Goal: Obtain resource: Obtain resource

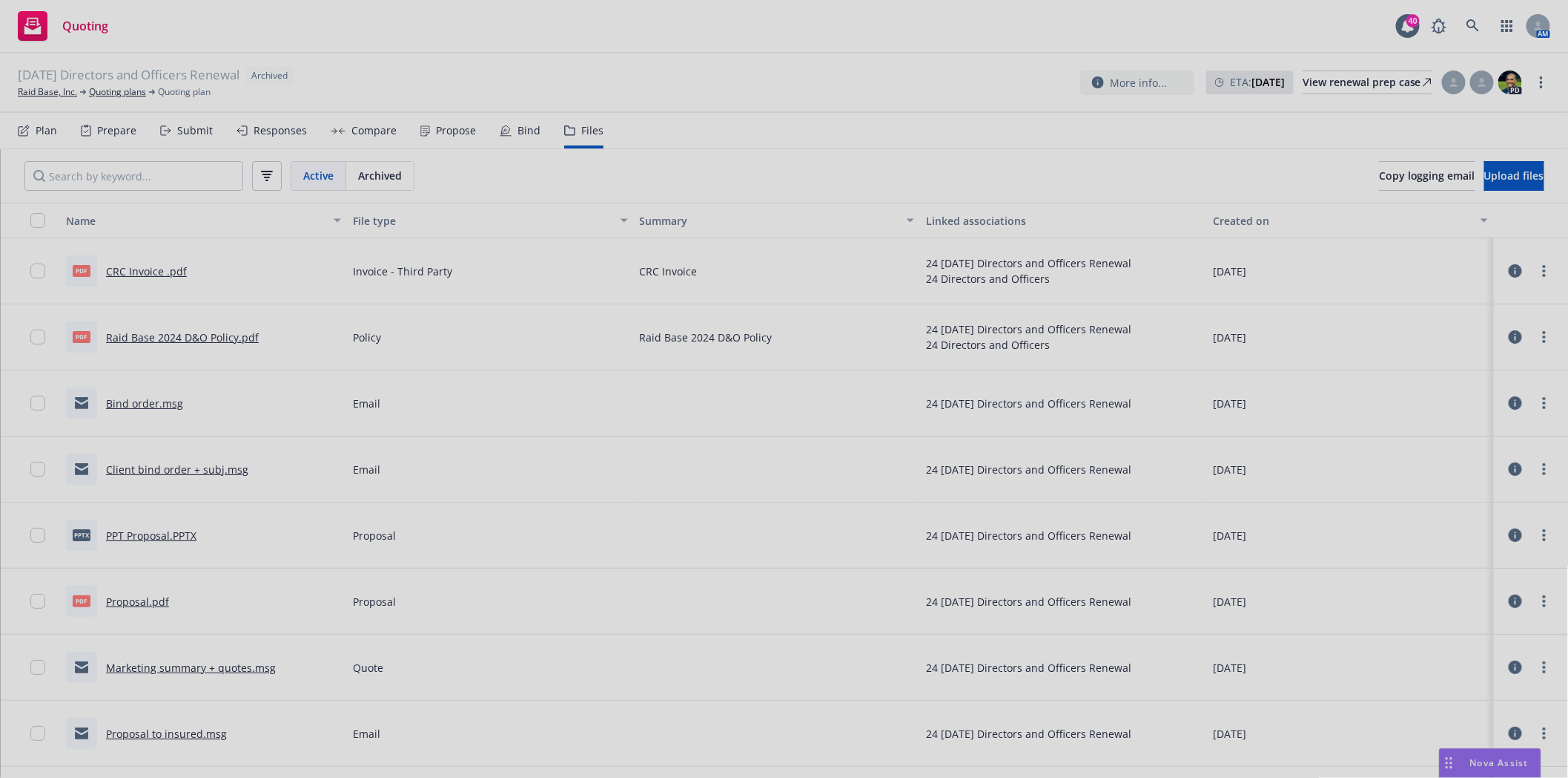
scroll to position [55, 0]
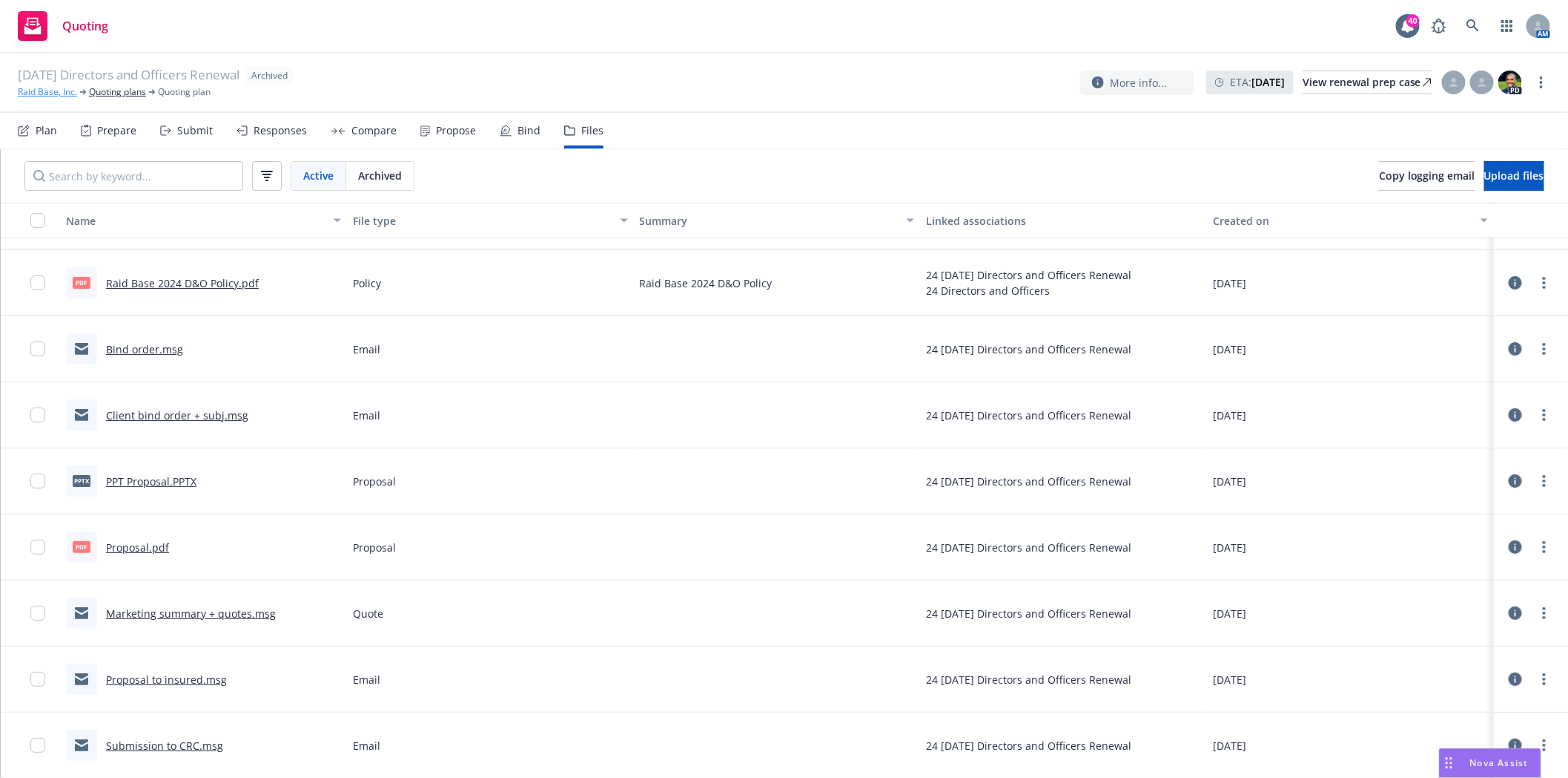
click at [43, 93] on link "Raid Base, Inc." at bounding box center [48, 92] width 60 height 13
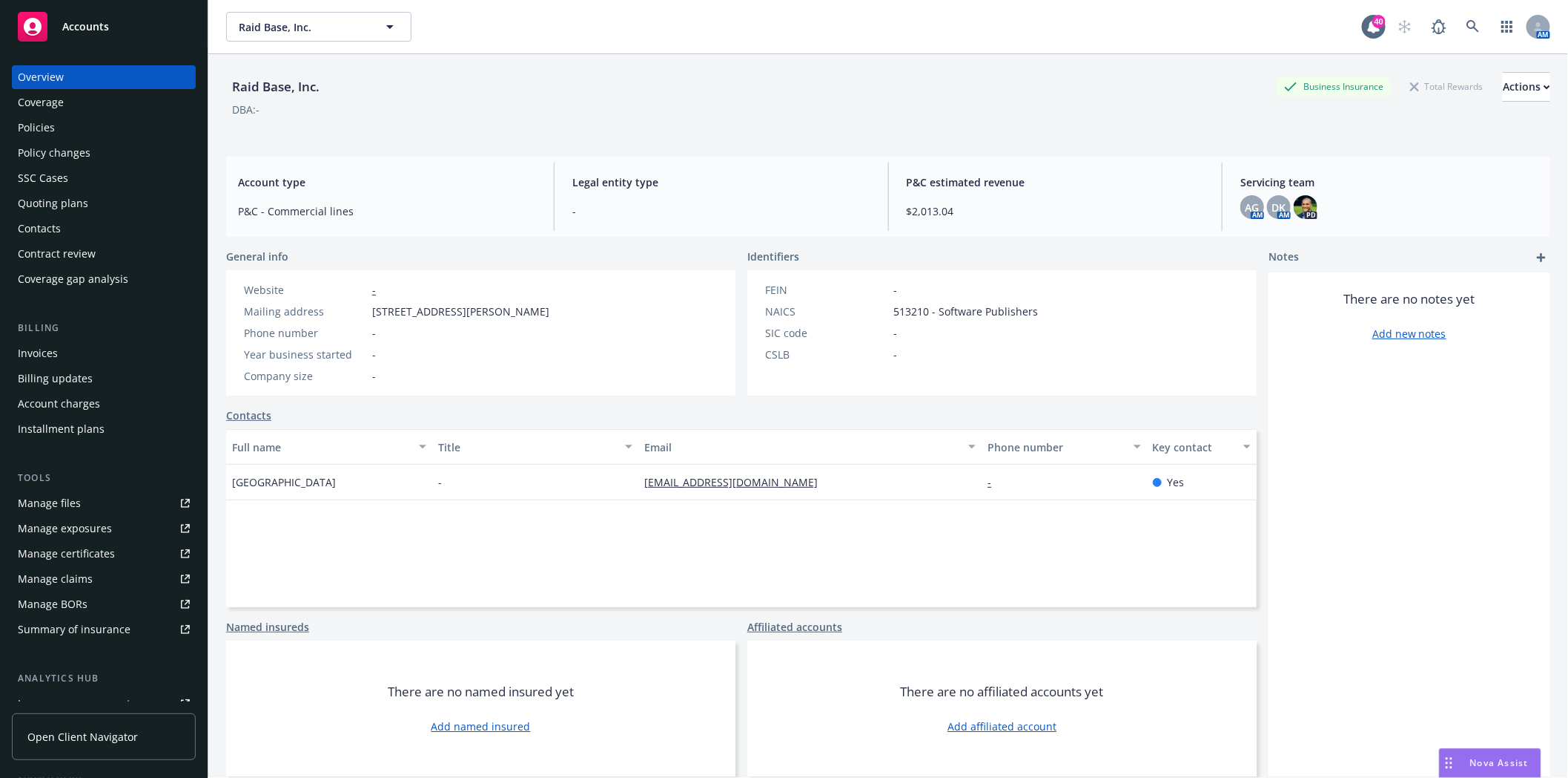
click at [79, 209] on div "Quoting plans" at bounding box center [53, 203] width 71 height 24
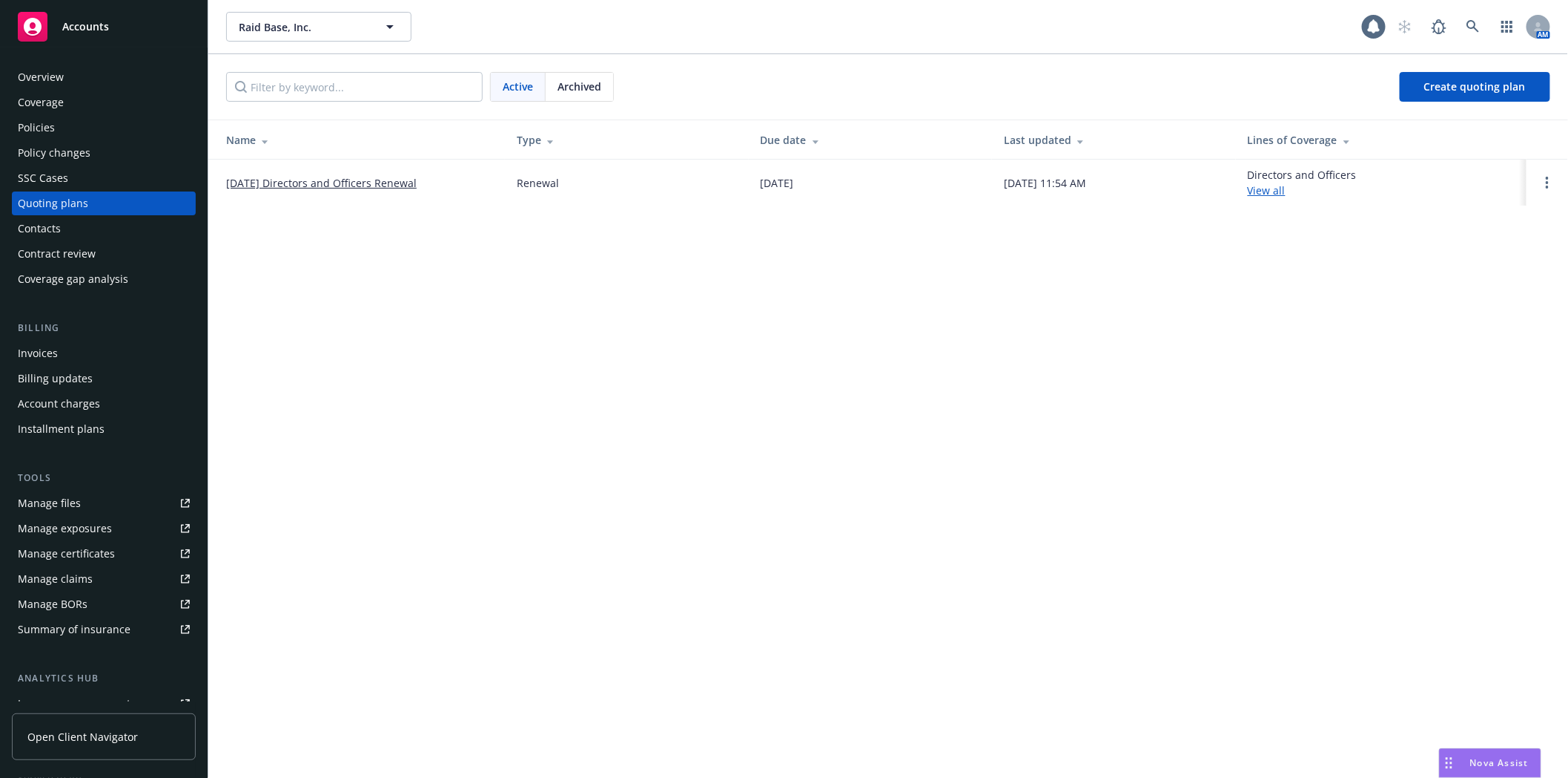
click at [336, 182] on link "[DATE] Directors and Officers Renewal" at bounding box center [321, 183] width 191 height 16
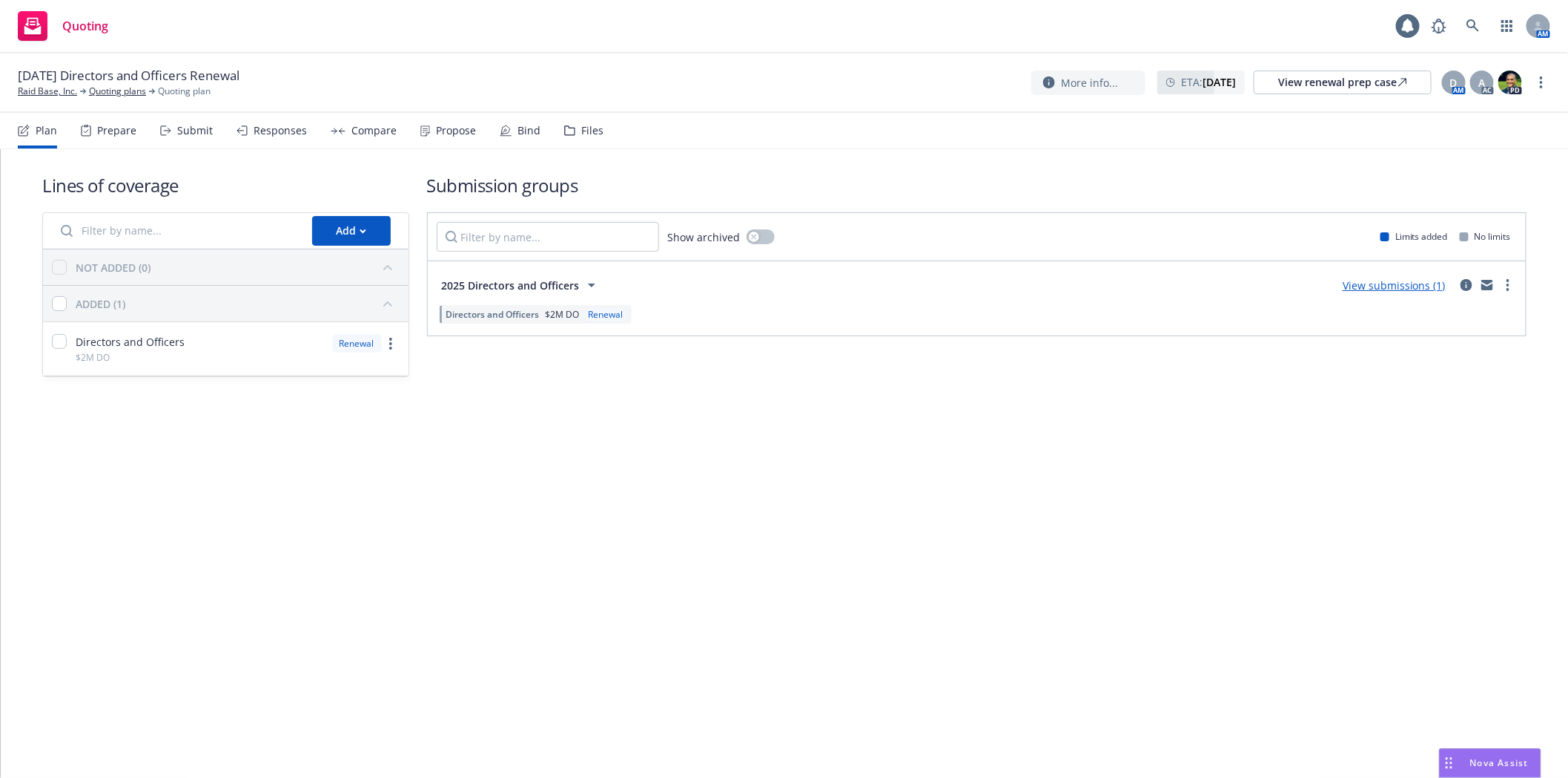
click at [557, 138] on div "Plan Prepare Submit Responses Compare Propose Bind Files" at bounding box center [310, 130] width 586 height 36
click at [567, 129] on icon at bounding box center [569, 130] width 11 height 10
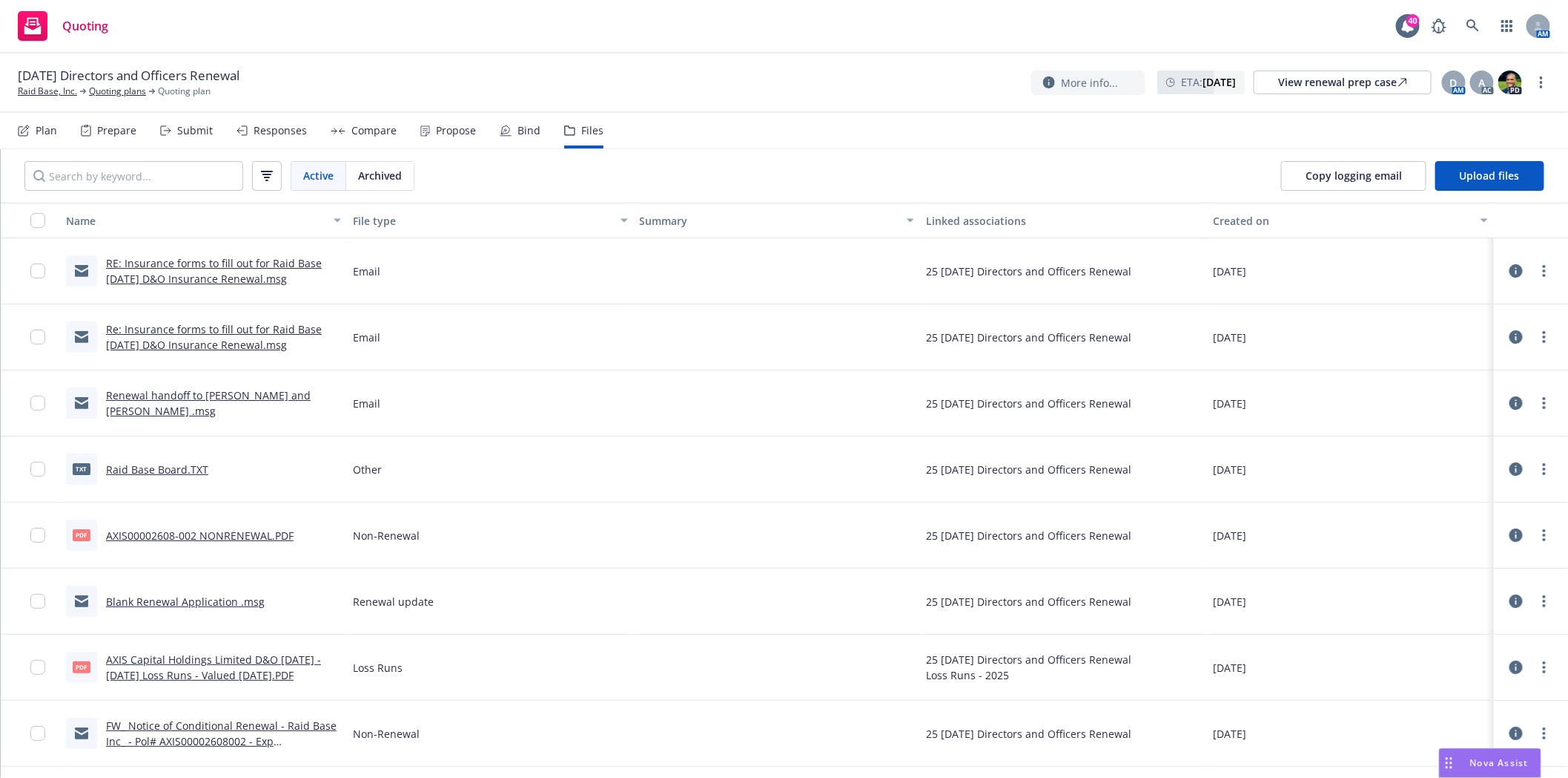
click at [190, 279] on link "RE: Insurance forms to fill out for Raid Base 09/05/2025 D&O Insurance Renewal.…" at bounding box center [214, 271] width 216 height 30
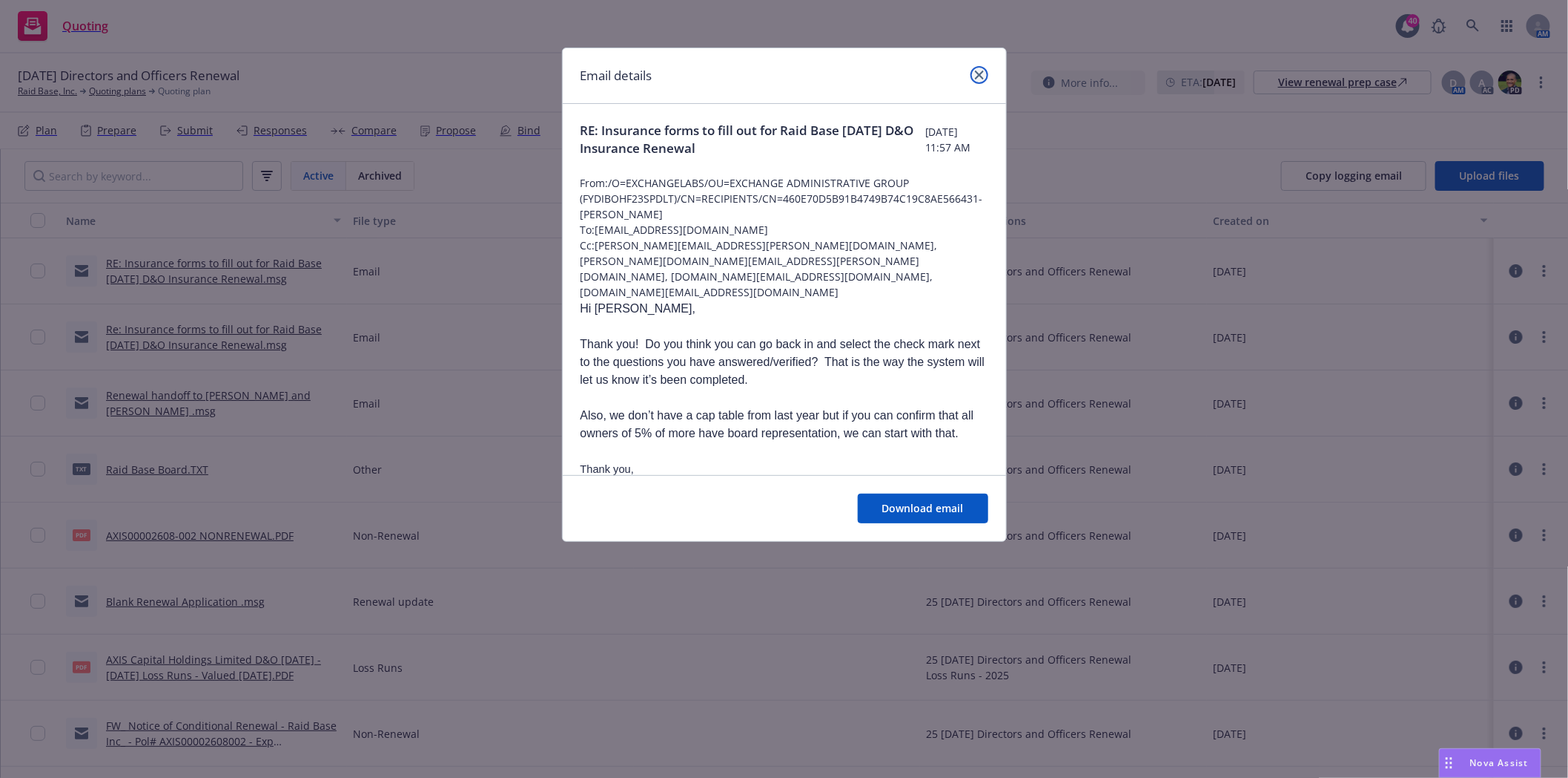
click at [976, 71] on icon "close" at bounding box center [979, 75] width 9 height 9
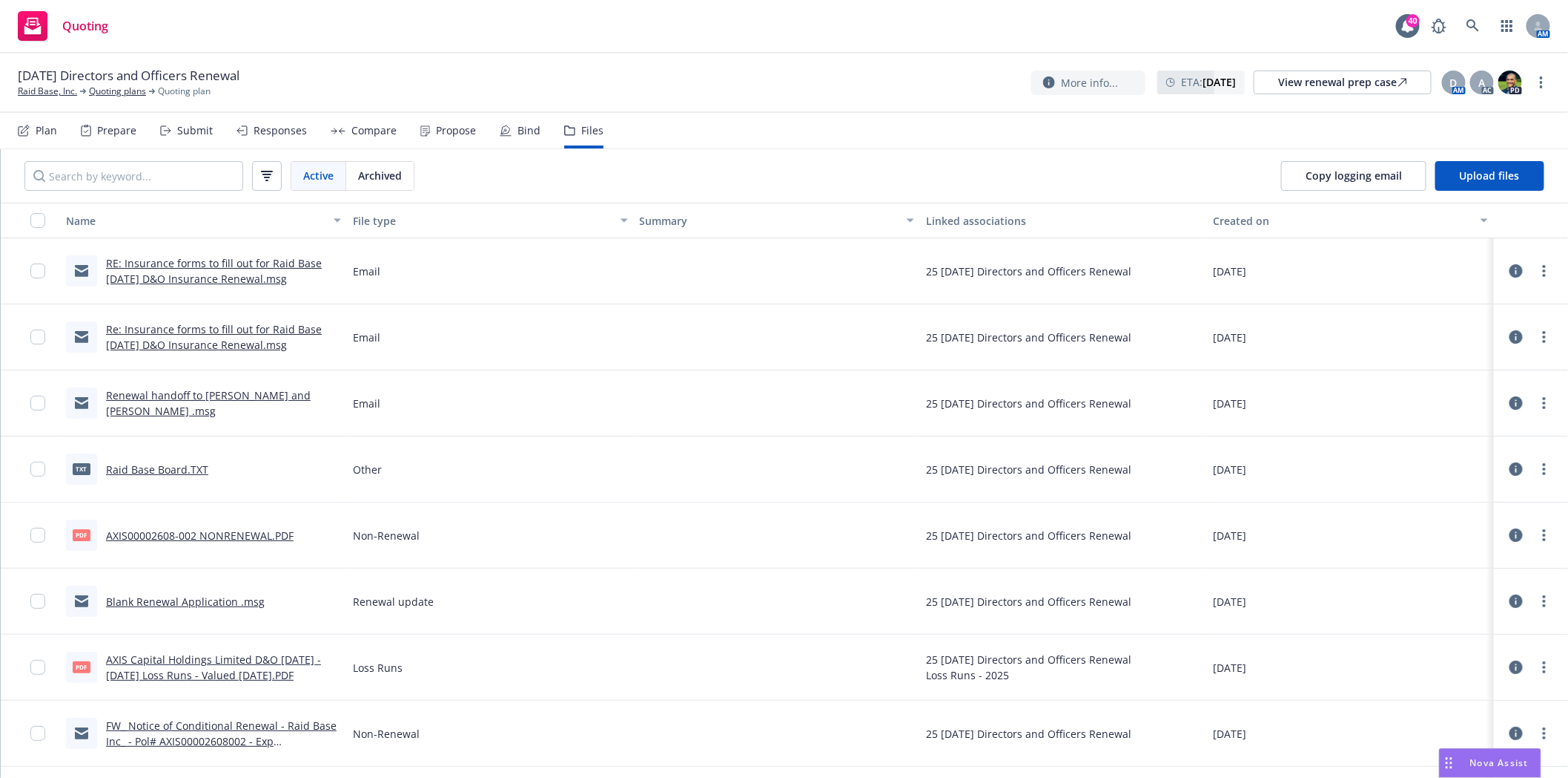
click at [1509, 273] on icon at bounding box center [1515, 270] width 13 height 13
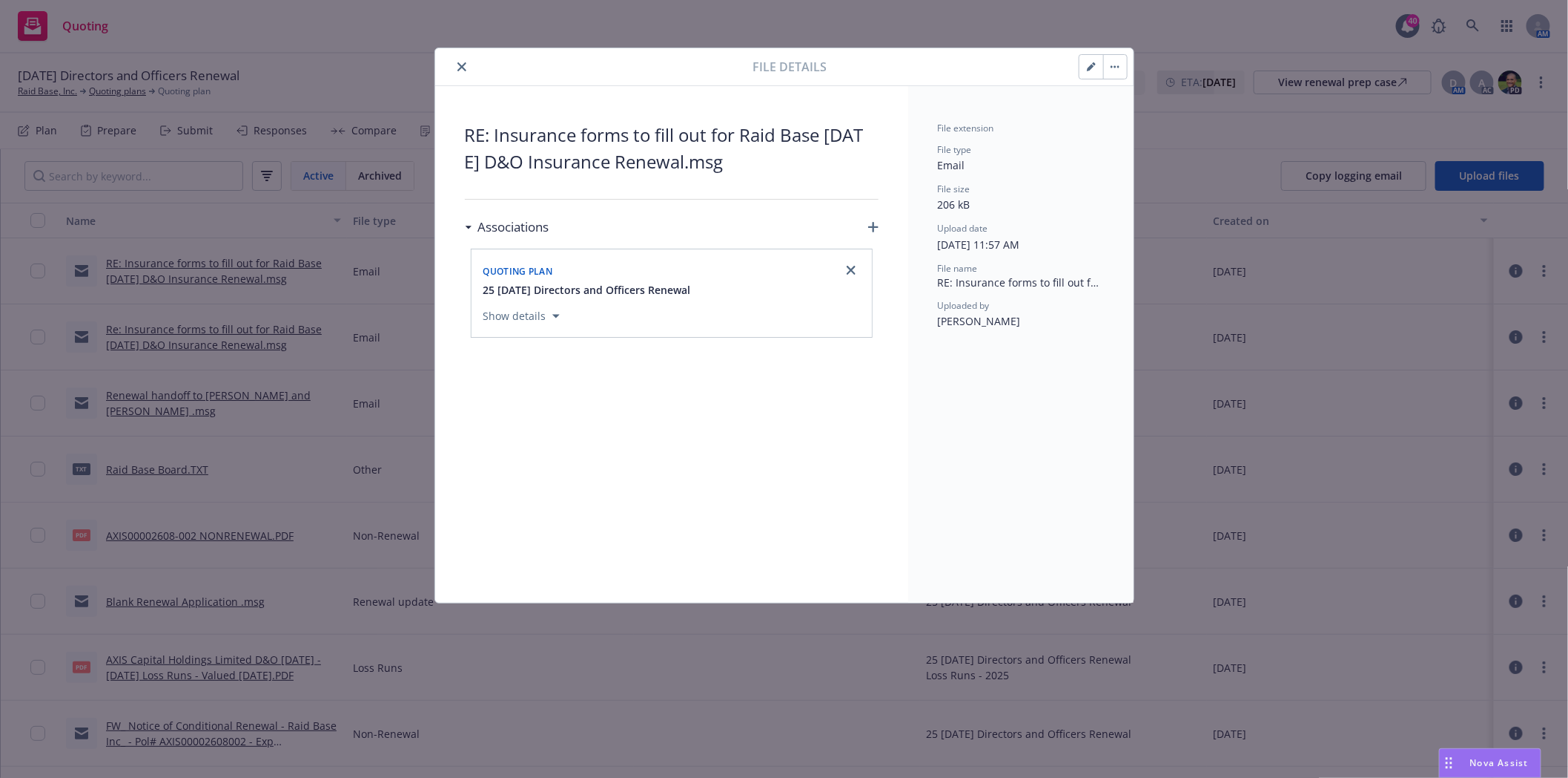
click at [462, 63] on icon "close" at bounding box center [461, 67] width 9 height 9
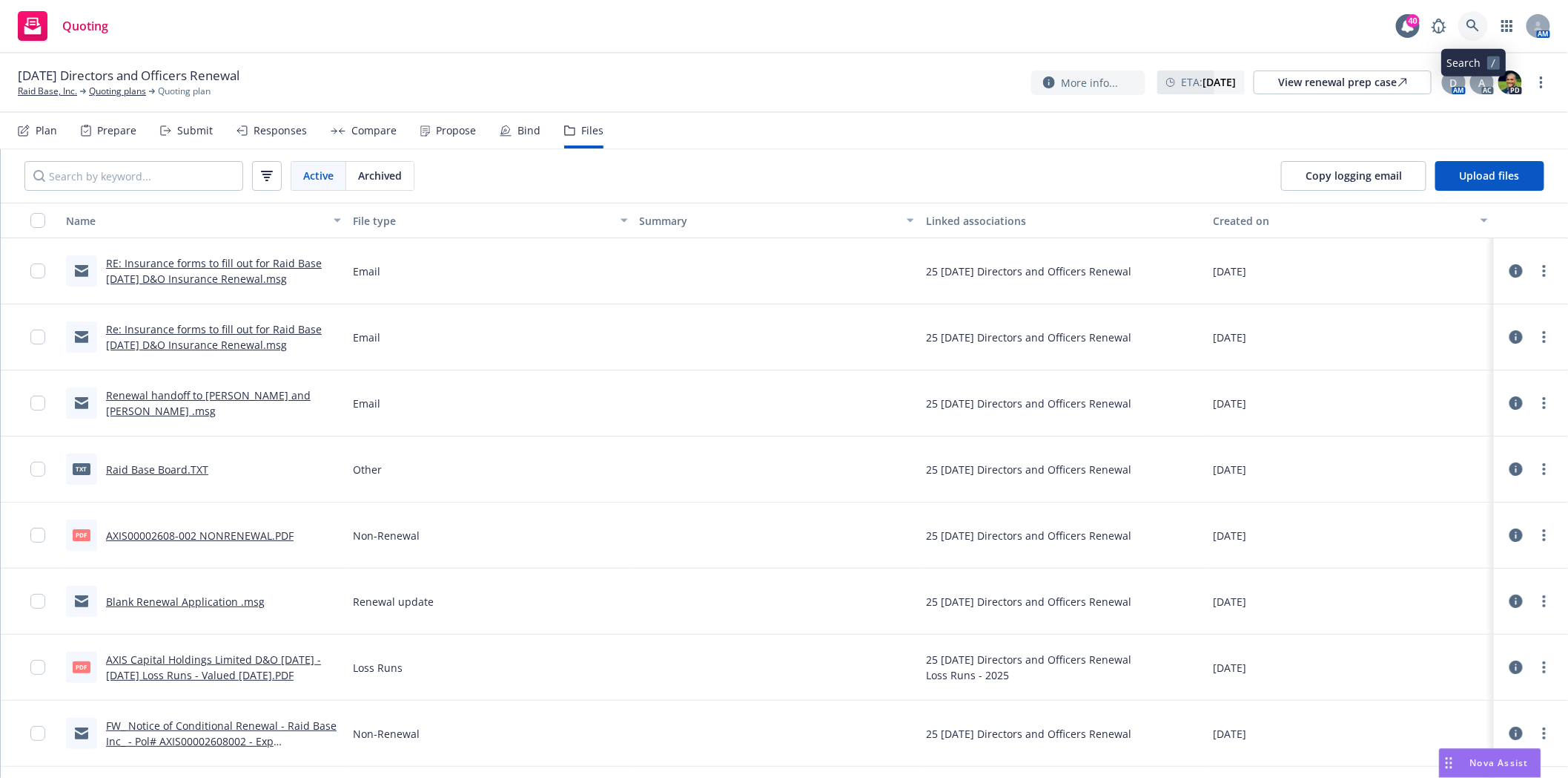
click at [1474, 28] on icon at bounding box center [1473, 25] width 13 height 13
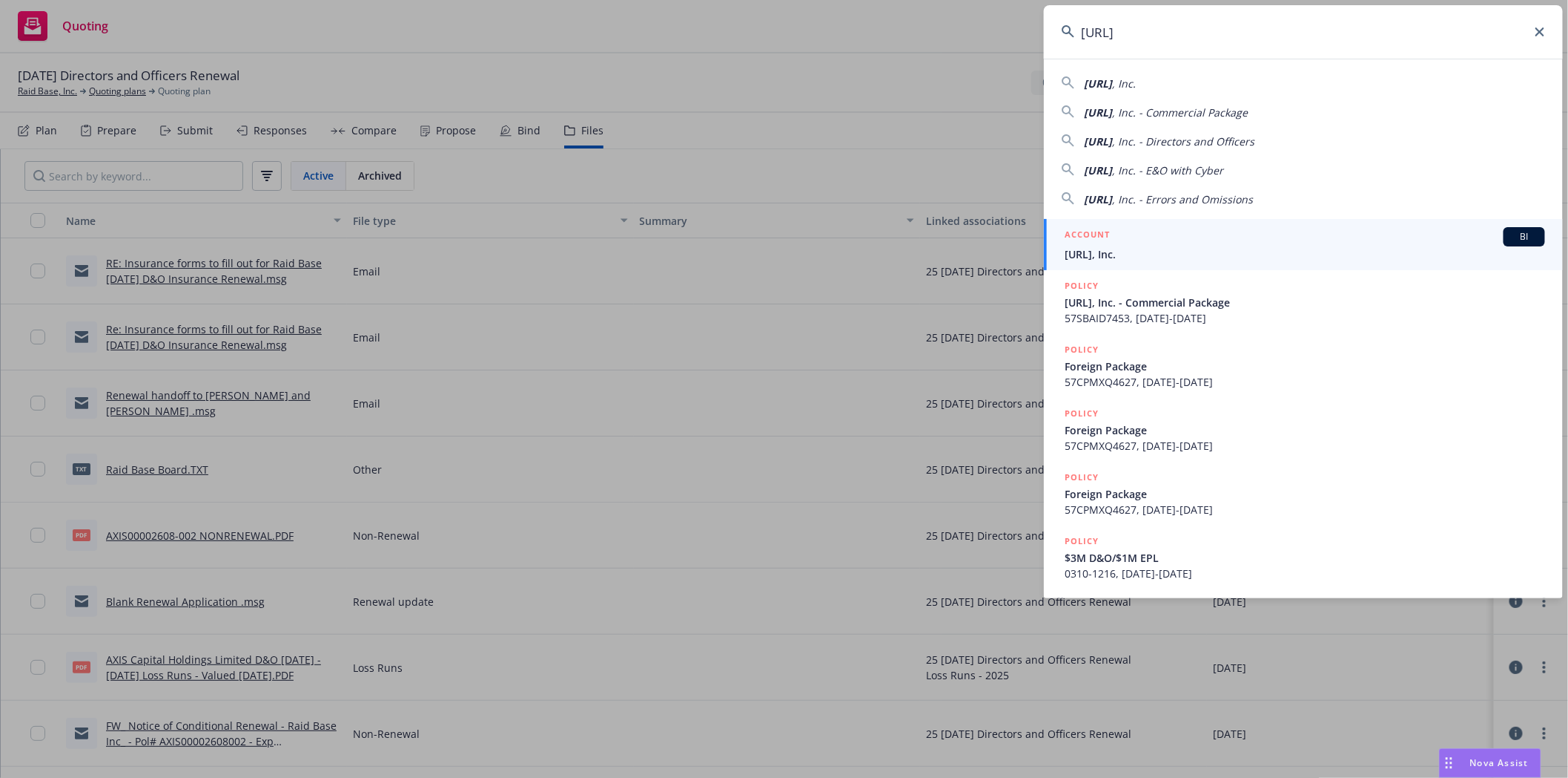
type input "HEAVY.AI"
click at [1150, 247] on div "ACCOUNT BI" at bounding box center [1305, 236] width 480 height 19
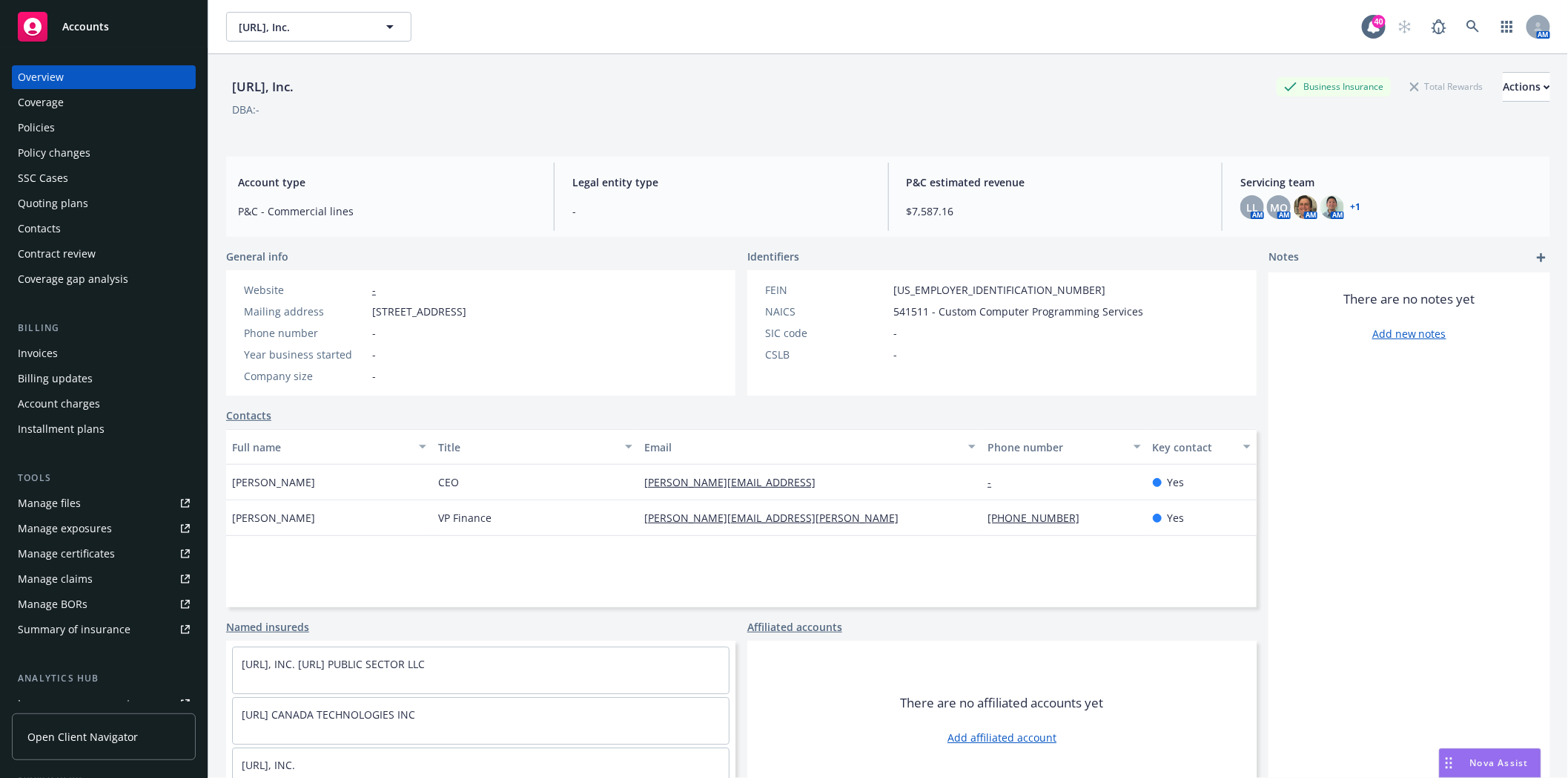
click at [40, 127] on div "Policies" at bounding box center [36, 127] width 37 height 24
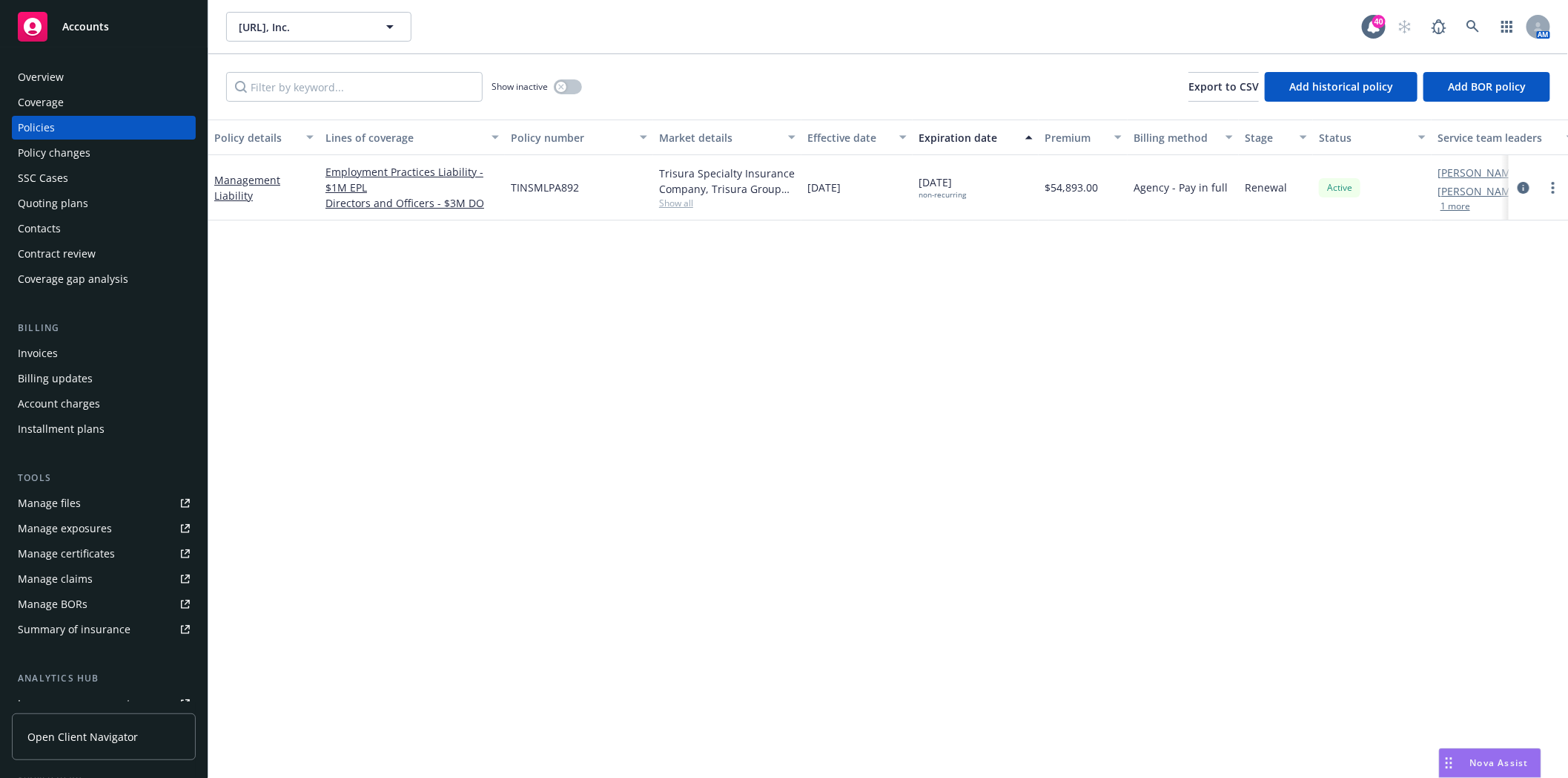
click at [60, 359] on div "Invoices" at bounding box center [103, 353] width 172 height 24
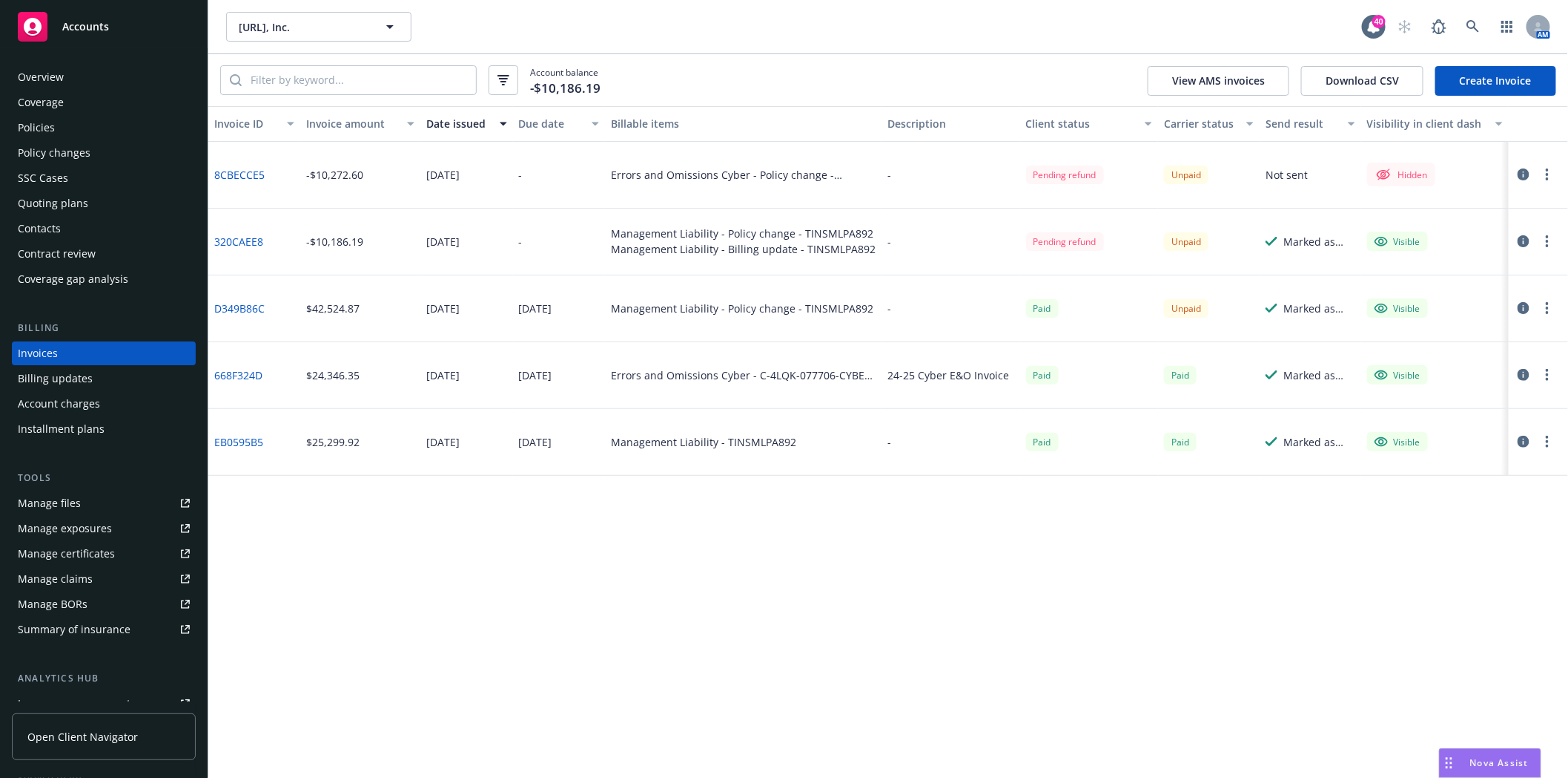
click at [28, 211] on div "Quoting plans" at bounding box center [53, 203] width 71 height 24
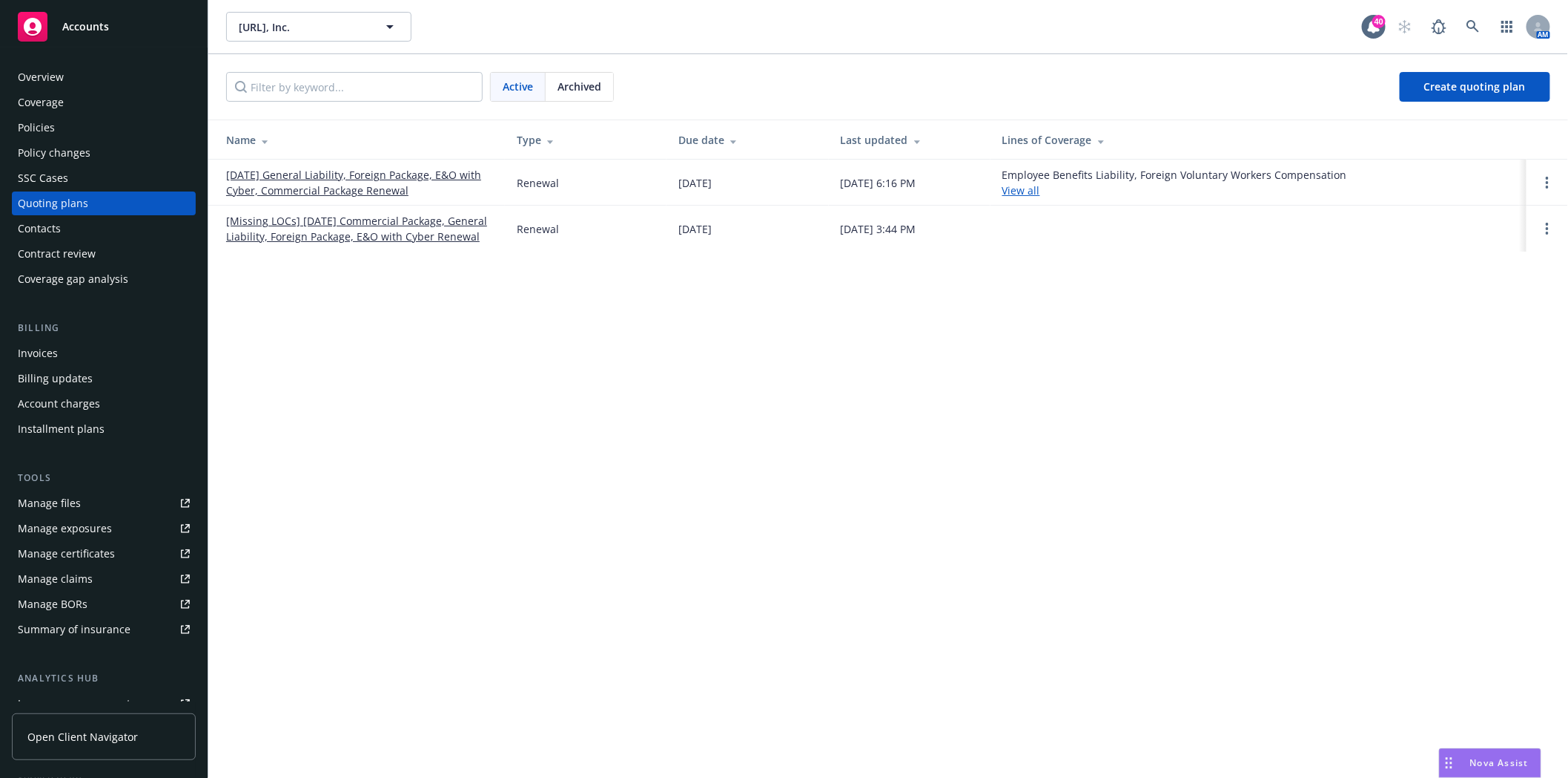
click at [90, 129] on div "Policies" at bounding box center [103, 127] width 172 height 24
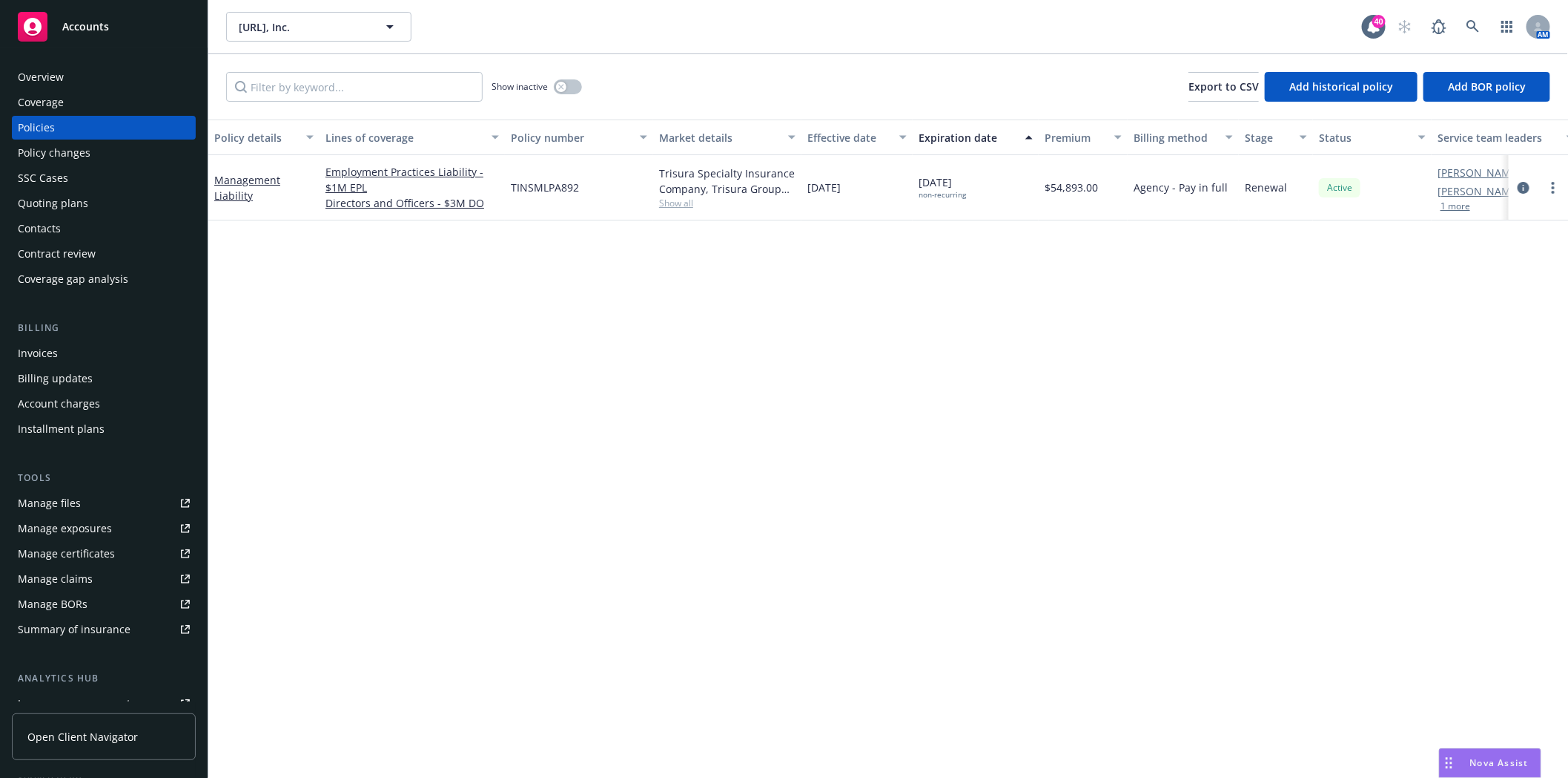
click at [73, 204] on div "Quoting plans" at bounding box center [53, 203] width 71 height 24
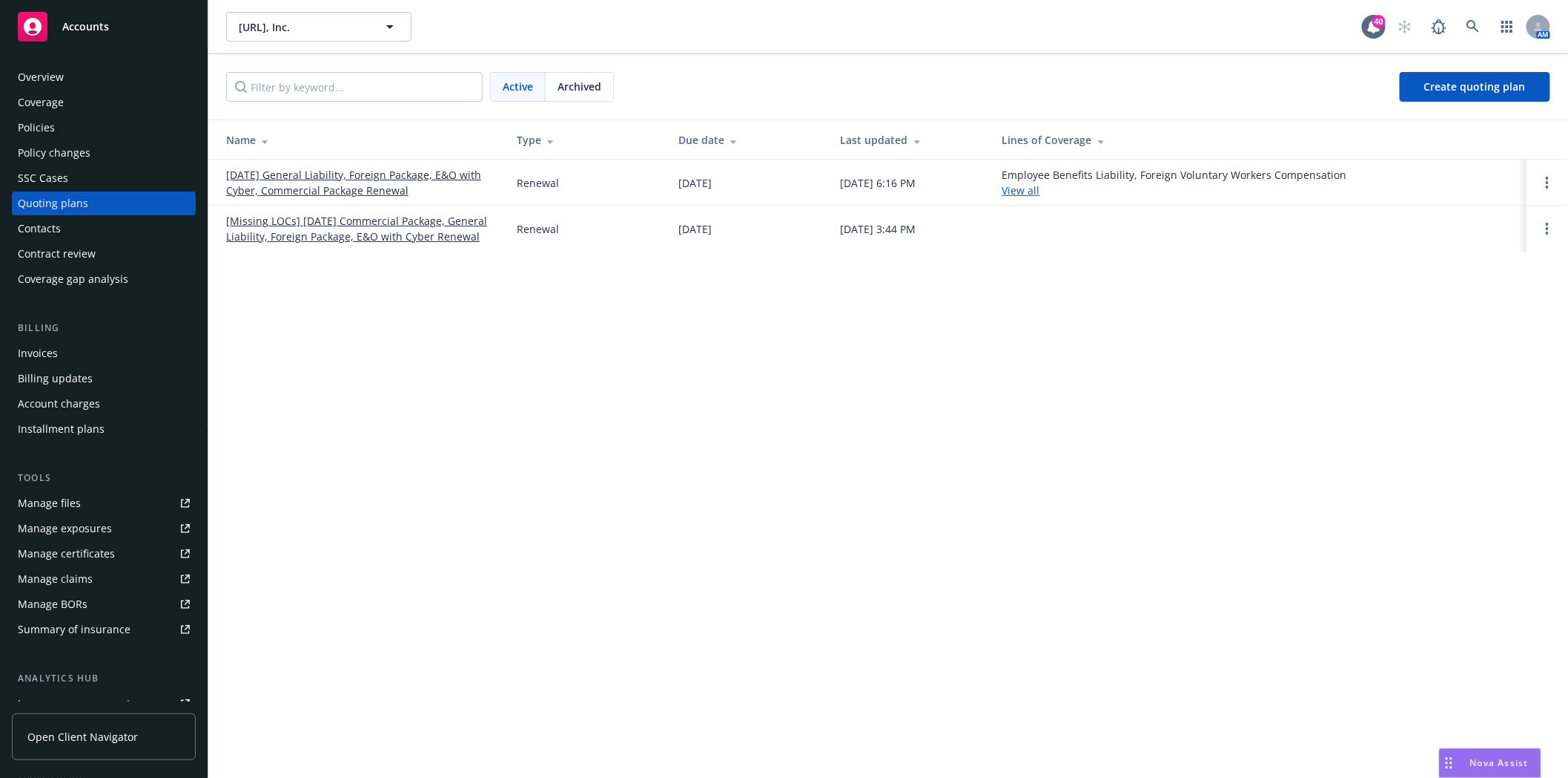
click at [53, 123] on div "Policies" at bounding box center [36, 127] width 37 height 24
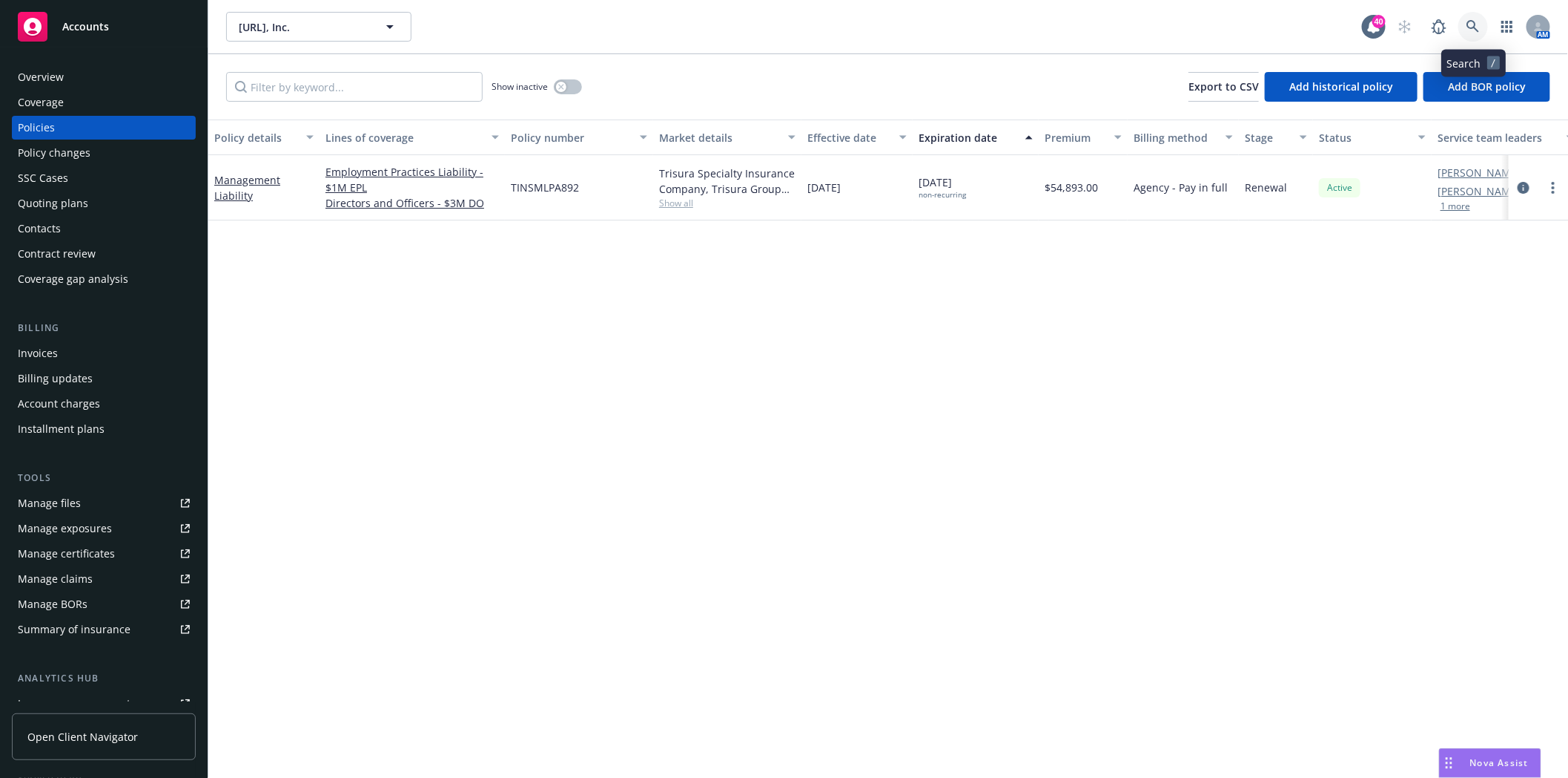
click at [1474, 24] on icon at bounding box center [1473, 26] width 13 height 13
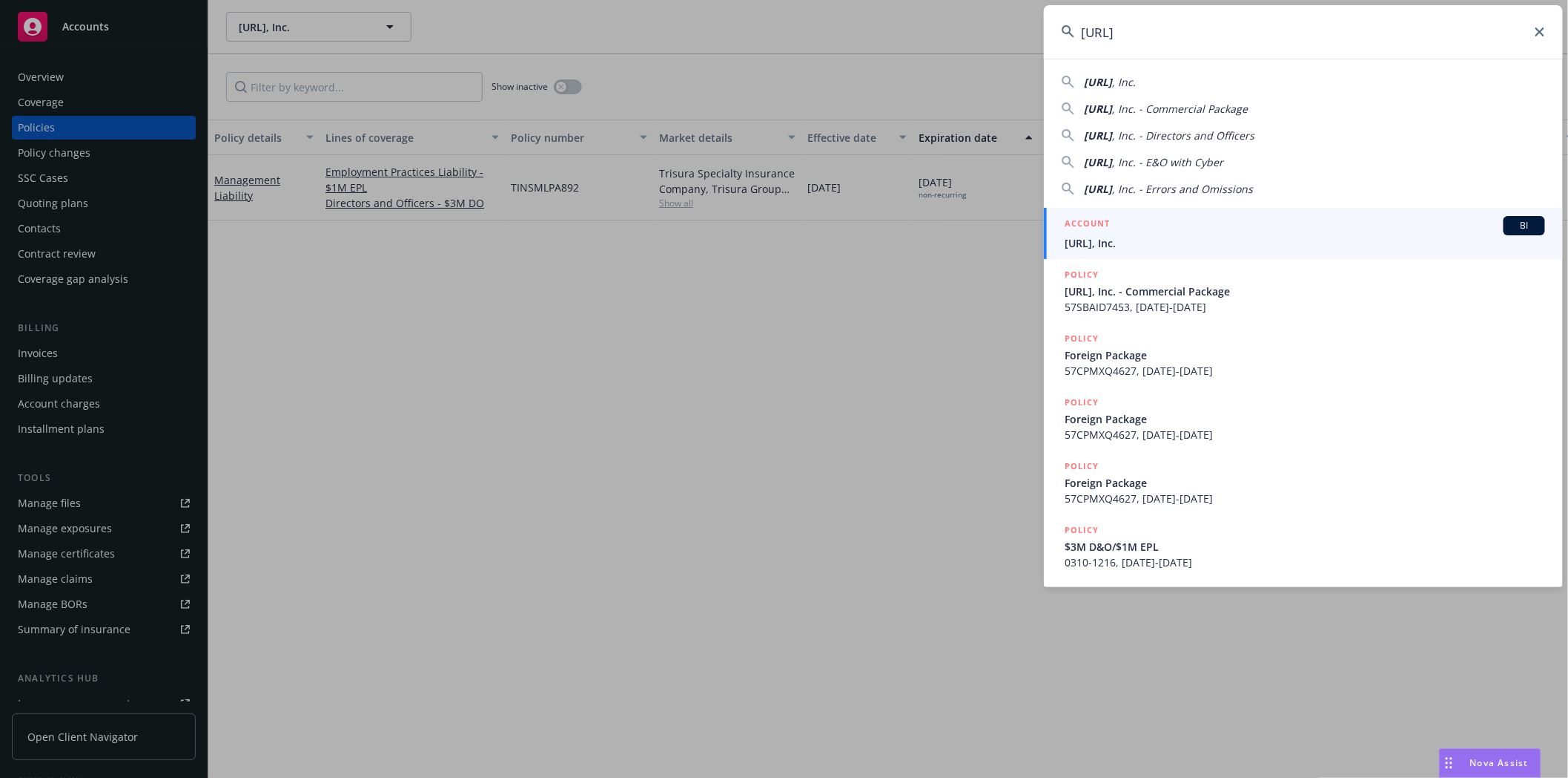
type input "HEAVY.AI"
click at [1129, 238] on span "HEAVY.AI, Inc." at bounding box center [1305, 243] width 480 height 16
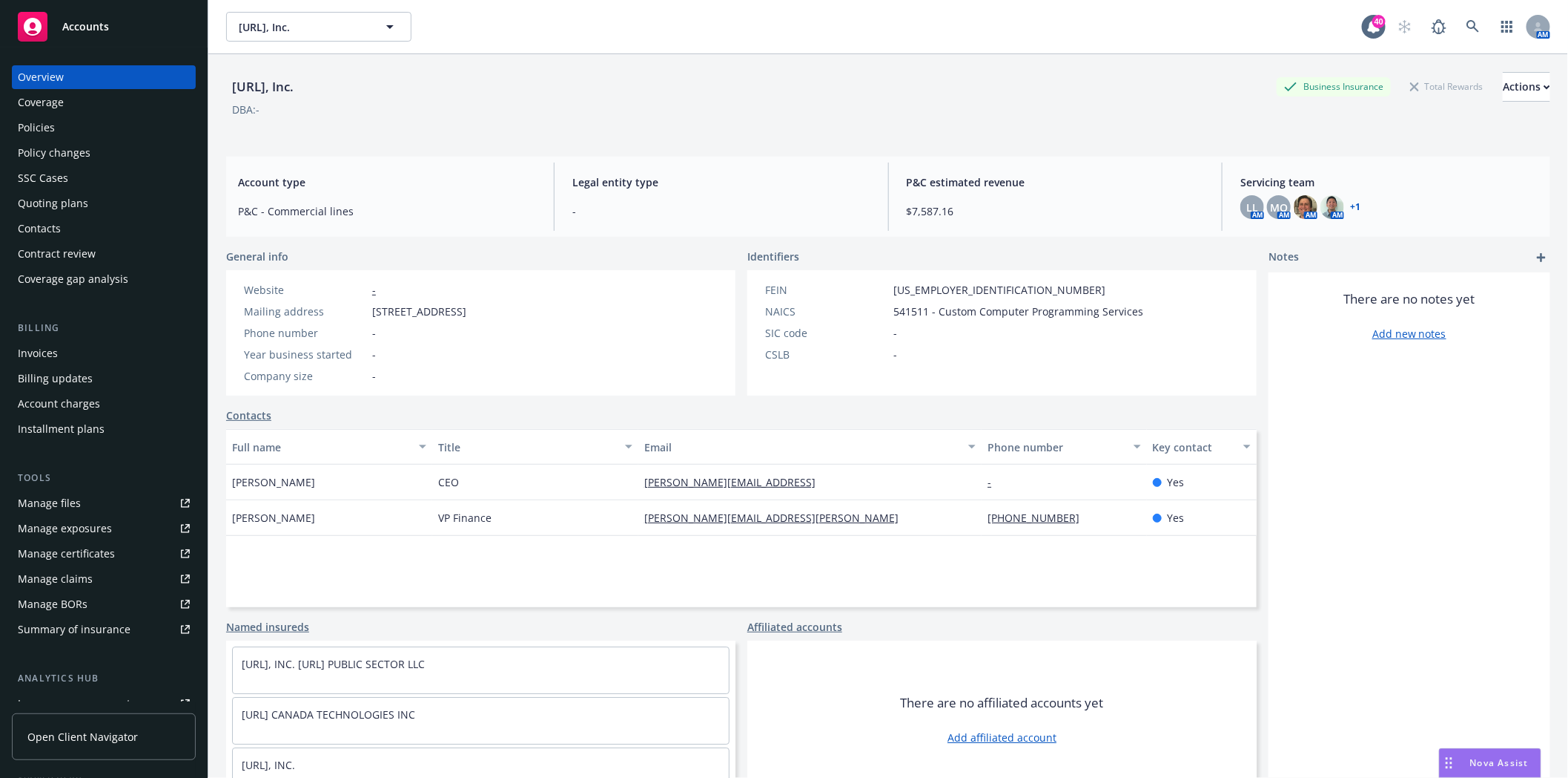
click at [52, 131] on div "Policies" at bounding box center [36, 127] width 37 height 24
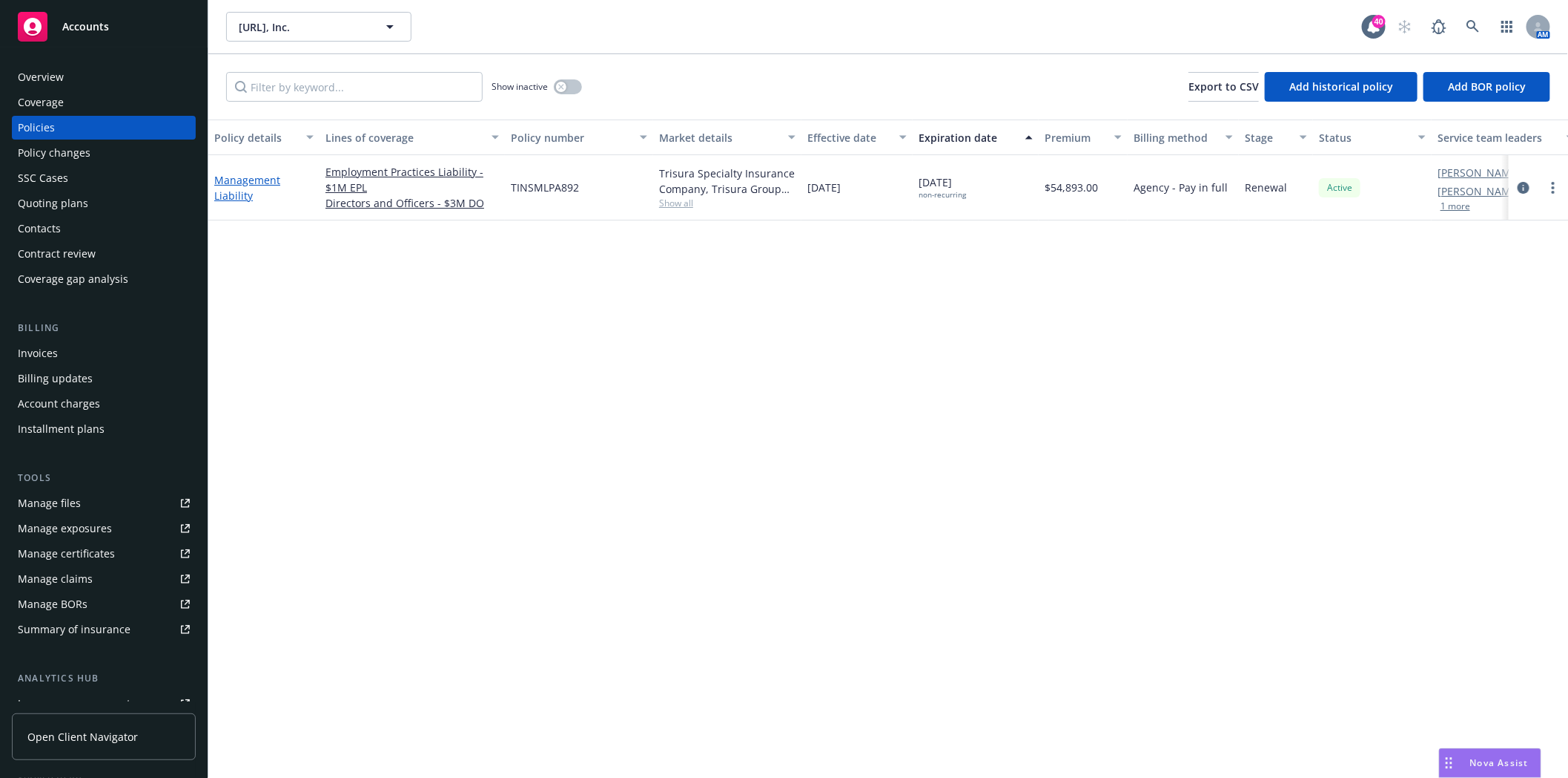
click at [233, 176] on link "Management Liability" at bounding box center [248, 188] width 66 height 30
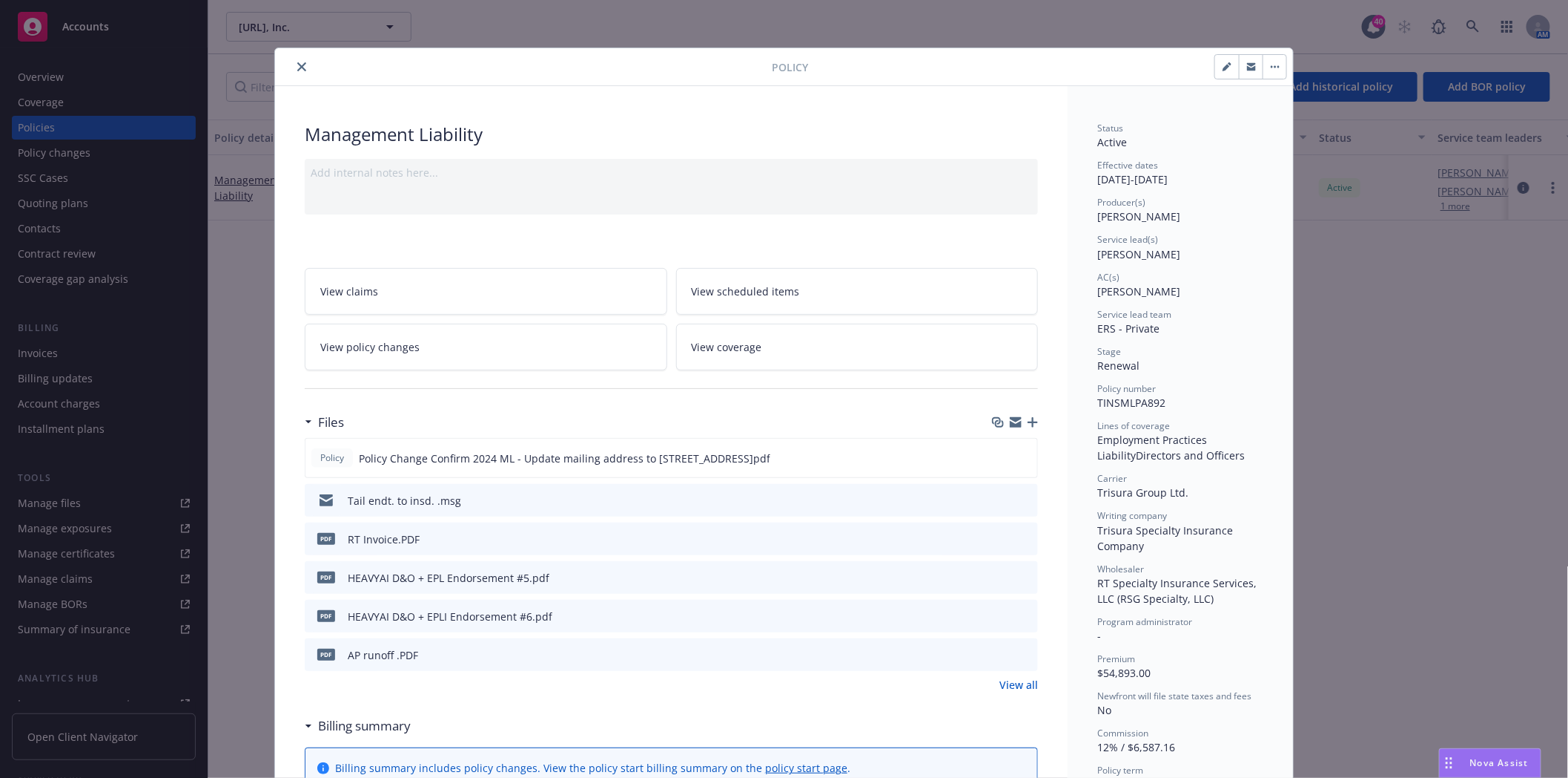
click at [1017, 494] on icon "preview file" at bounding box center [1023, 499] width 13 height 10
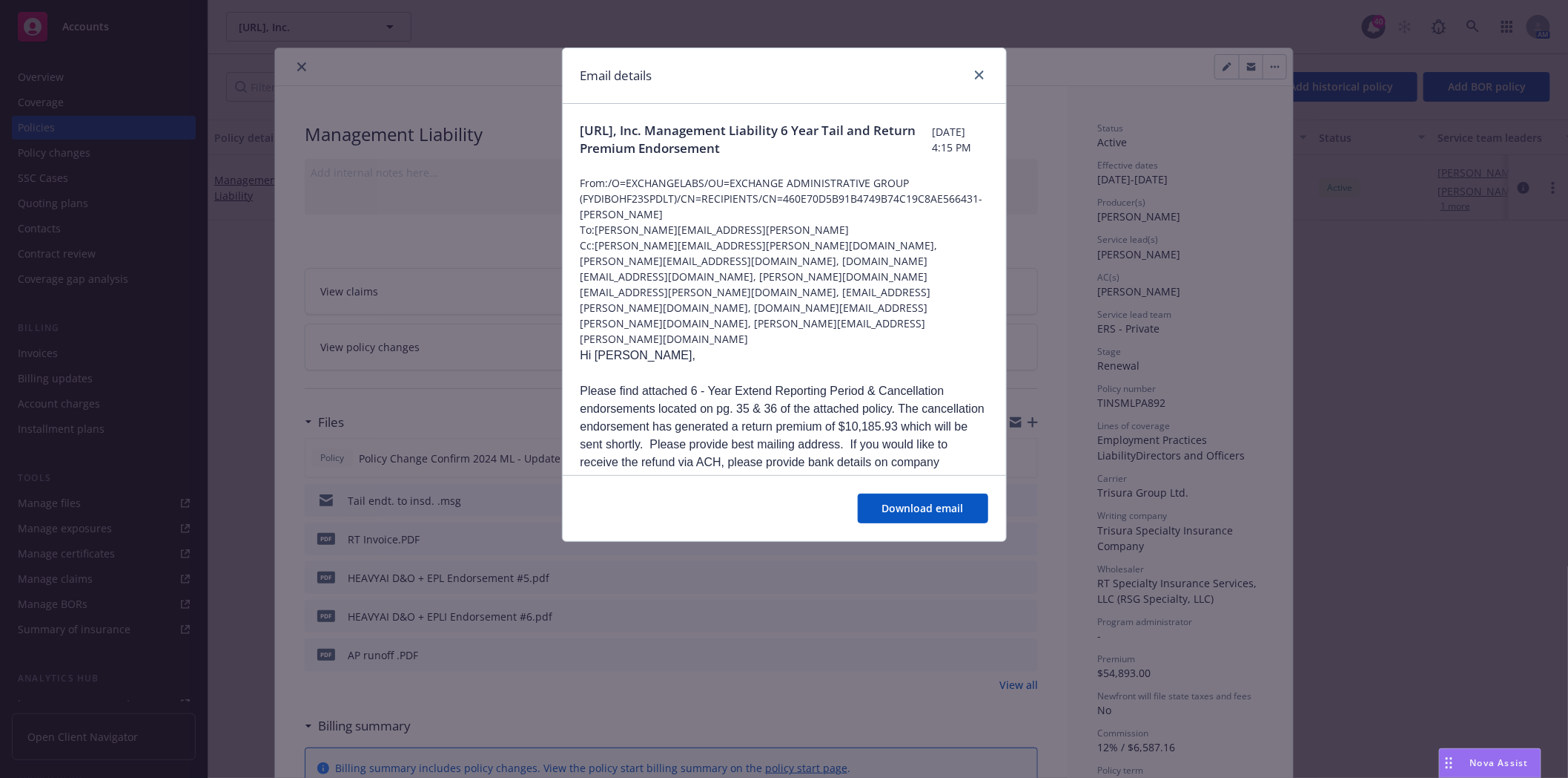
drag, startPoint x: 494, startPoint y: 72, endPoint x: 585, endPoint y: 70, distance: 91.0
click at [494, 71] on div "Email details HEAVY.AI, Inc. Management Liability 6 Year Tail and Return Premiu…" at bounding box center [784, 389] width 1568 height 778
click at [990, 75] on div "Email details" at bounding box center [784, 76] width 443 height 56
click at [980, 75] on icon "close" at bounding box center [979, 75] width 9 height 9
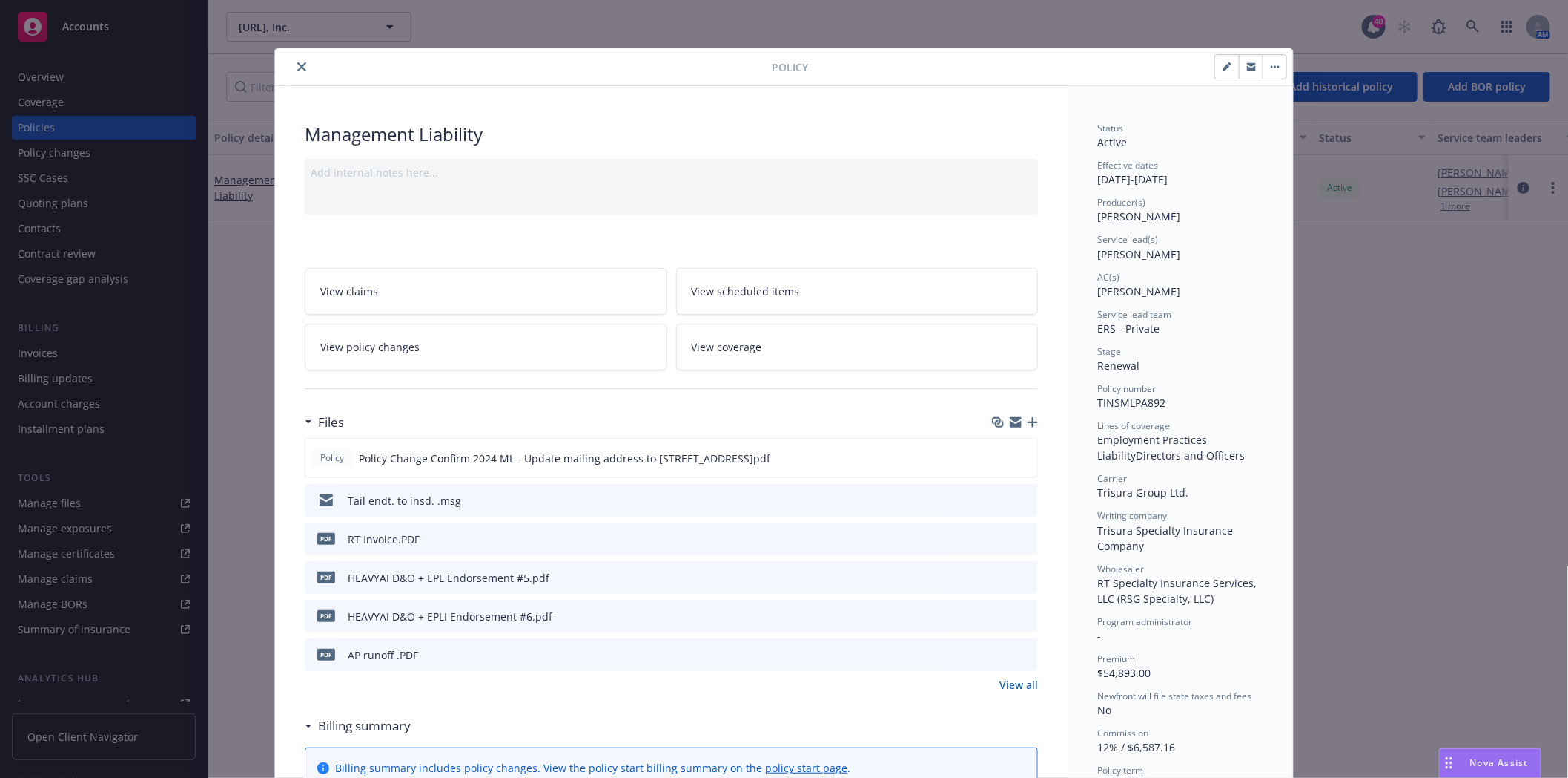
click at [297, 67] on icon "close" at bounding box center [301, 67] width 9 height 9
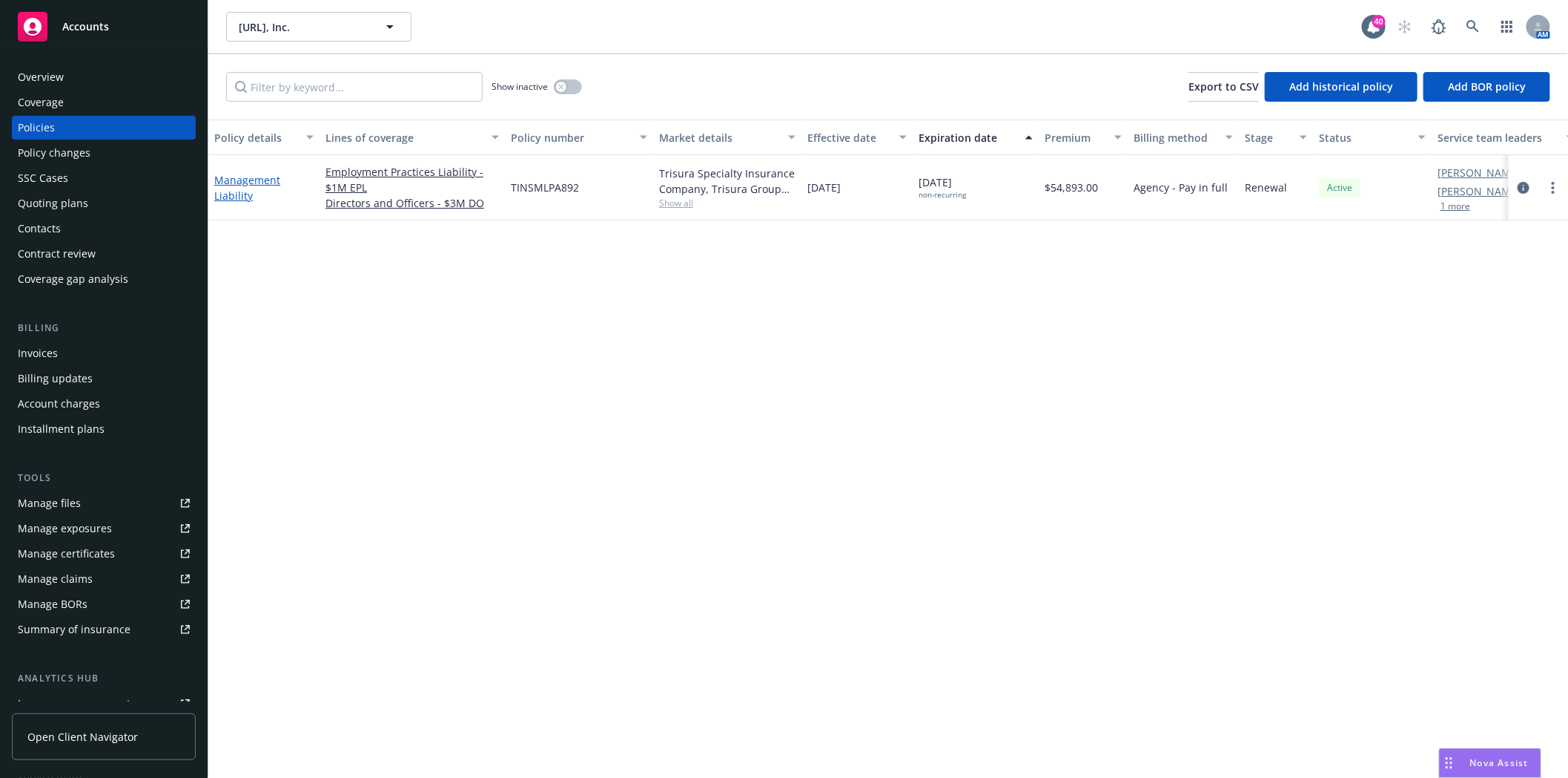
click at [253, 178] on link "Management Liability" at bounding box center [248, 188] width 66 height 30
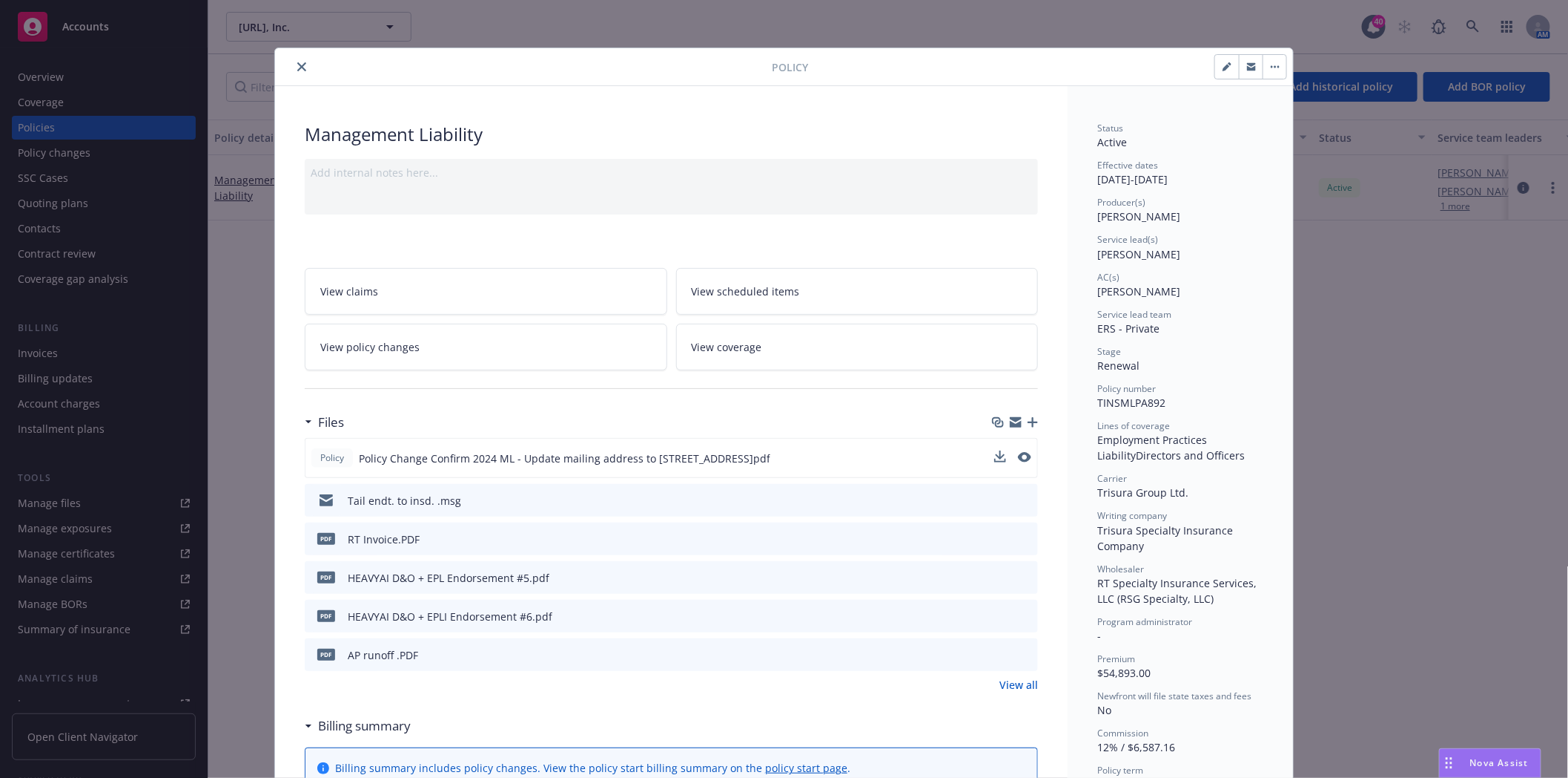
scroll to position [45, 0]
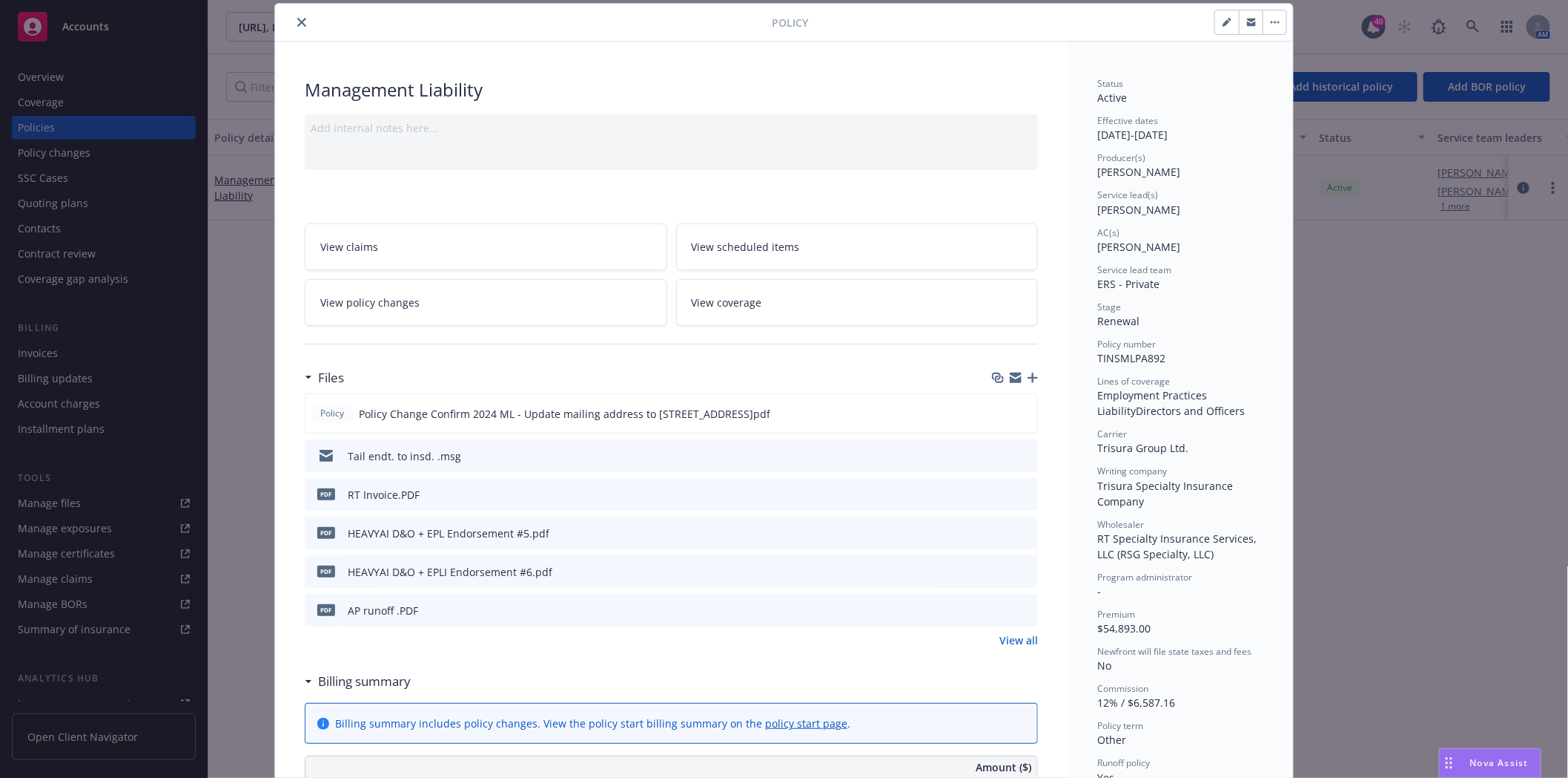
click at [1020, 492] on icon "preview file" at bounding box center [1023, 493] width 13 height 10
click at [297, 19] on icon "close" at bounding box center [301, 22] width 9 height 9
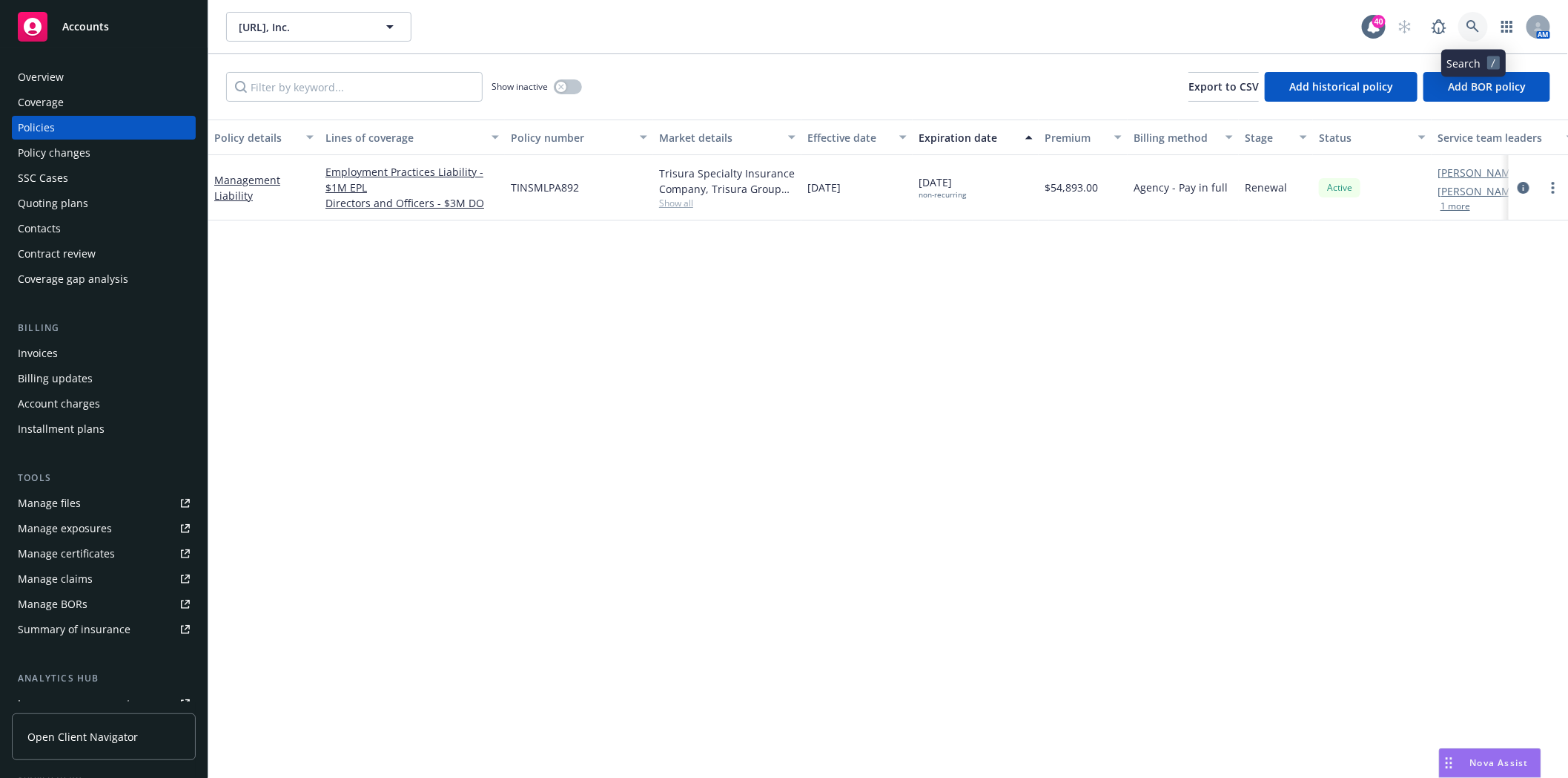
click at [1469, 22] on icon at bounding box center [1473, 26] width 13 height 13
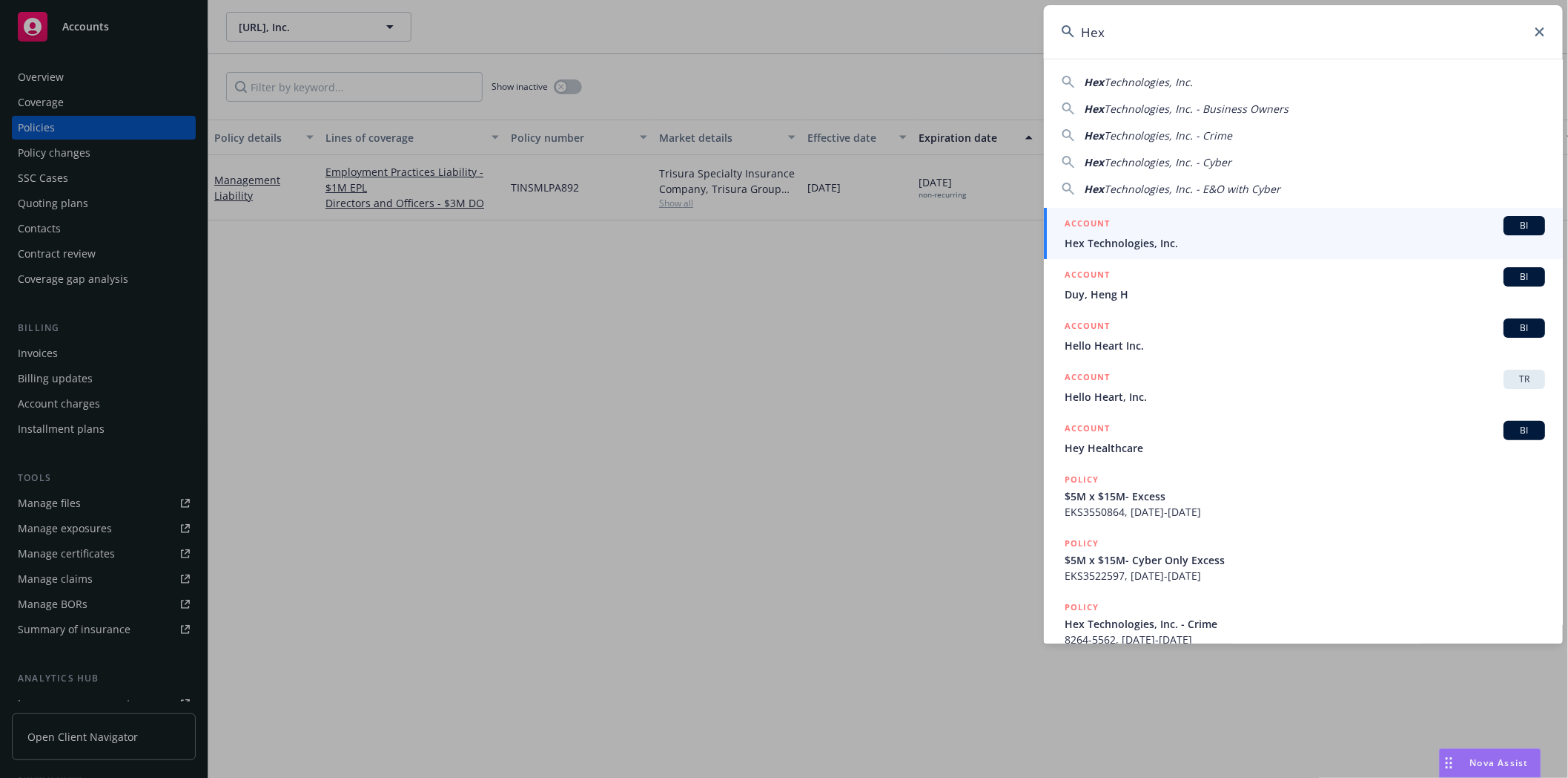
type input "Hex"
click at [1113, 241] on span "Hex Technologies, Inc." at bounding box center [1305, 243] width 480 height 16
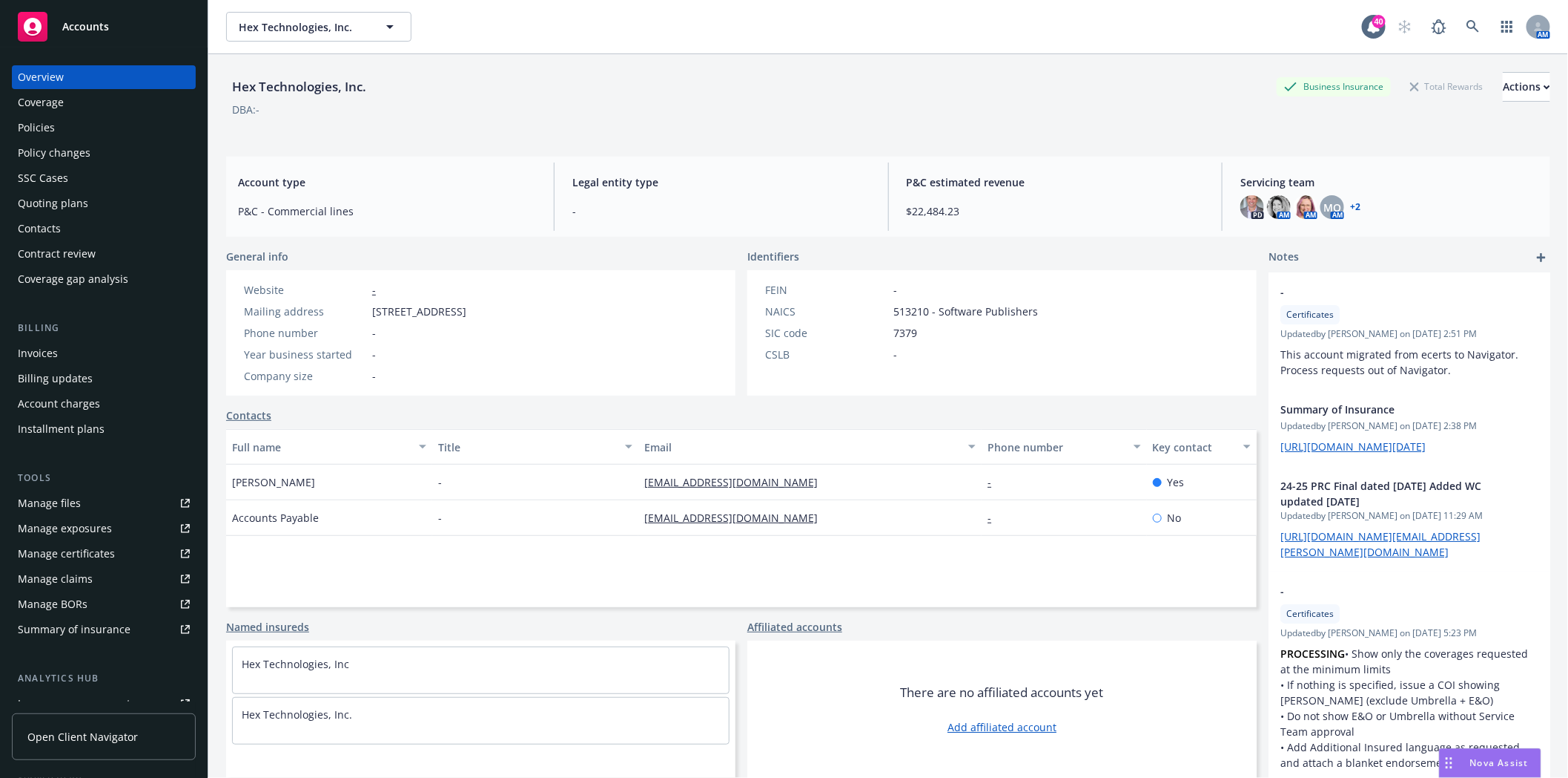
click at [61, 126] on div "Policies" at bounding box center [103, 127] width 172 height 24
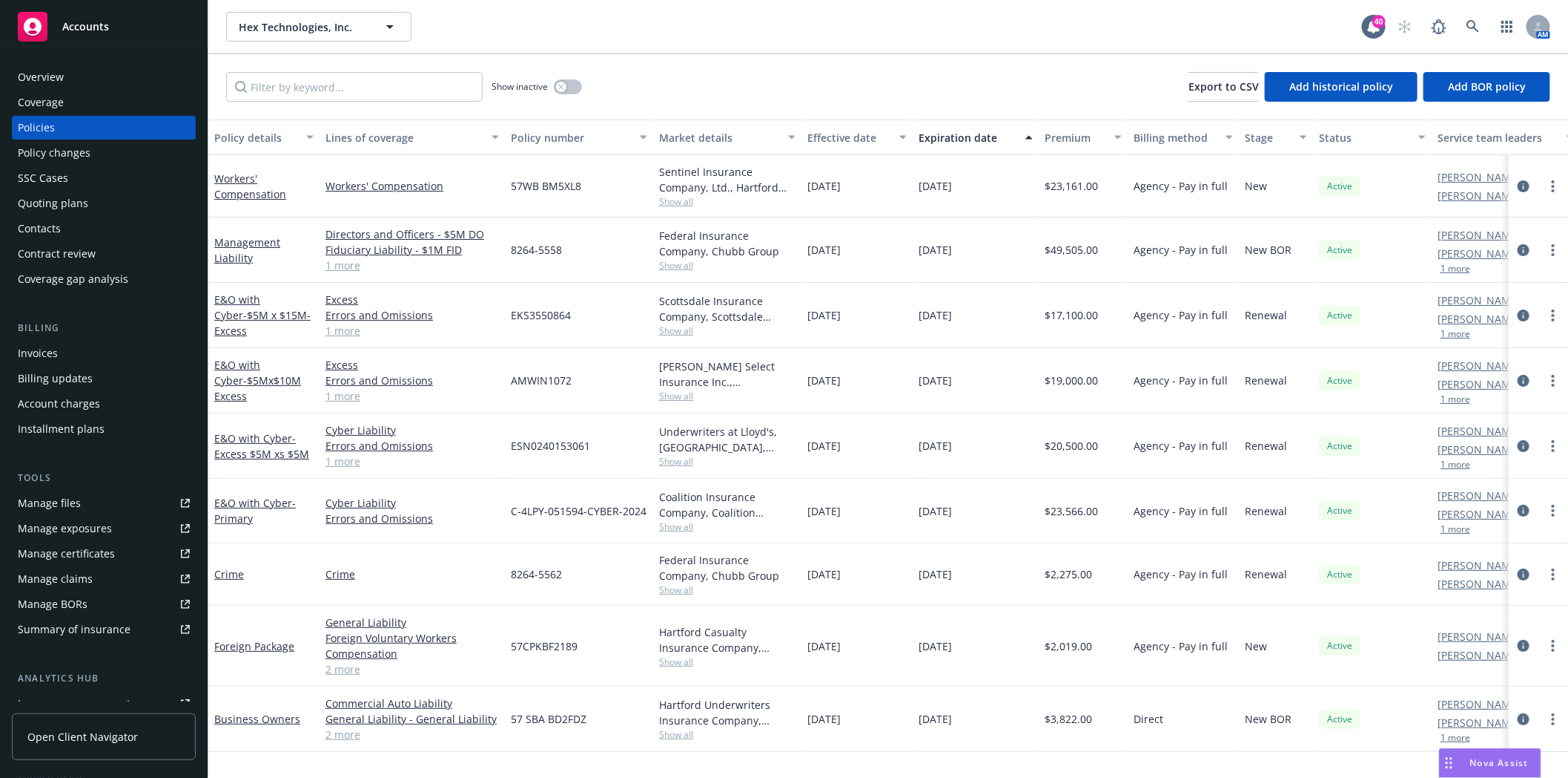
scroll to position [188, 0]
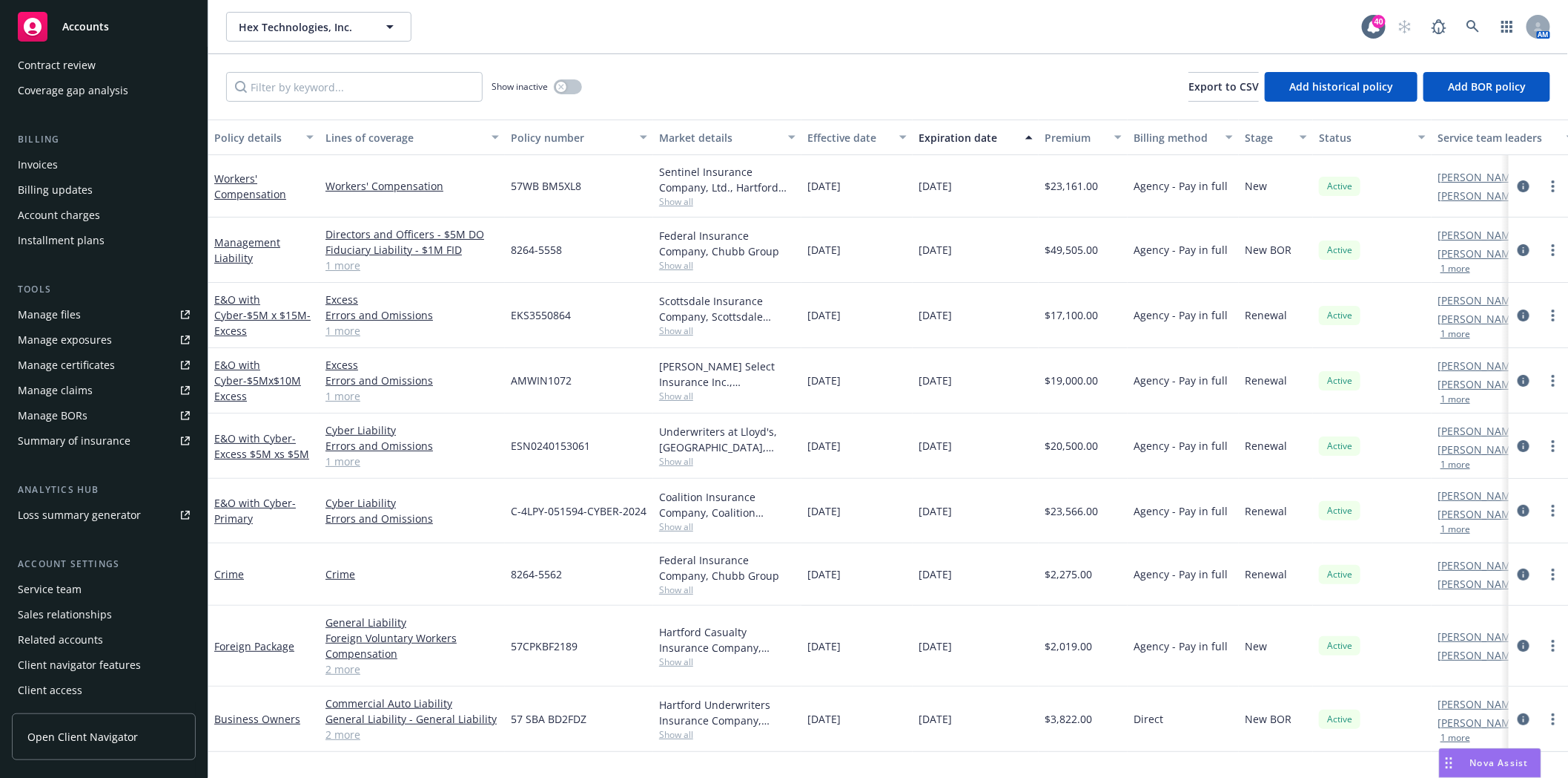
click at [53, 582] on div "Service team" at bounding box center [50, 589] width 64 height 24
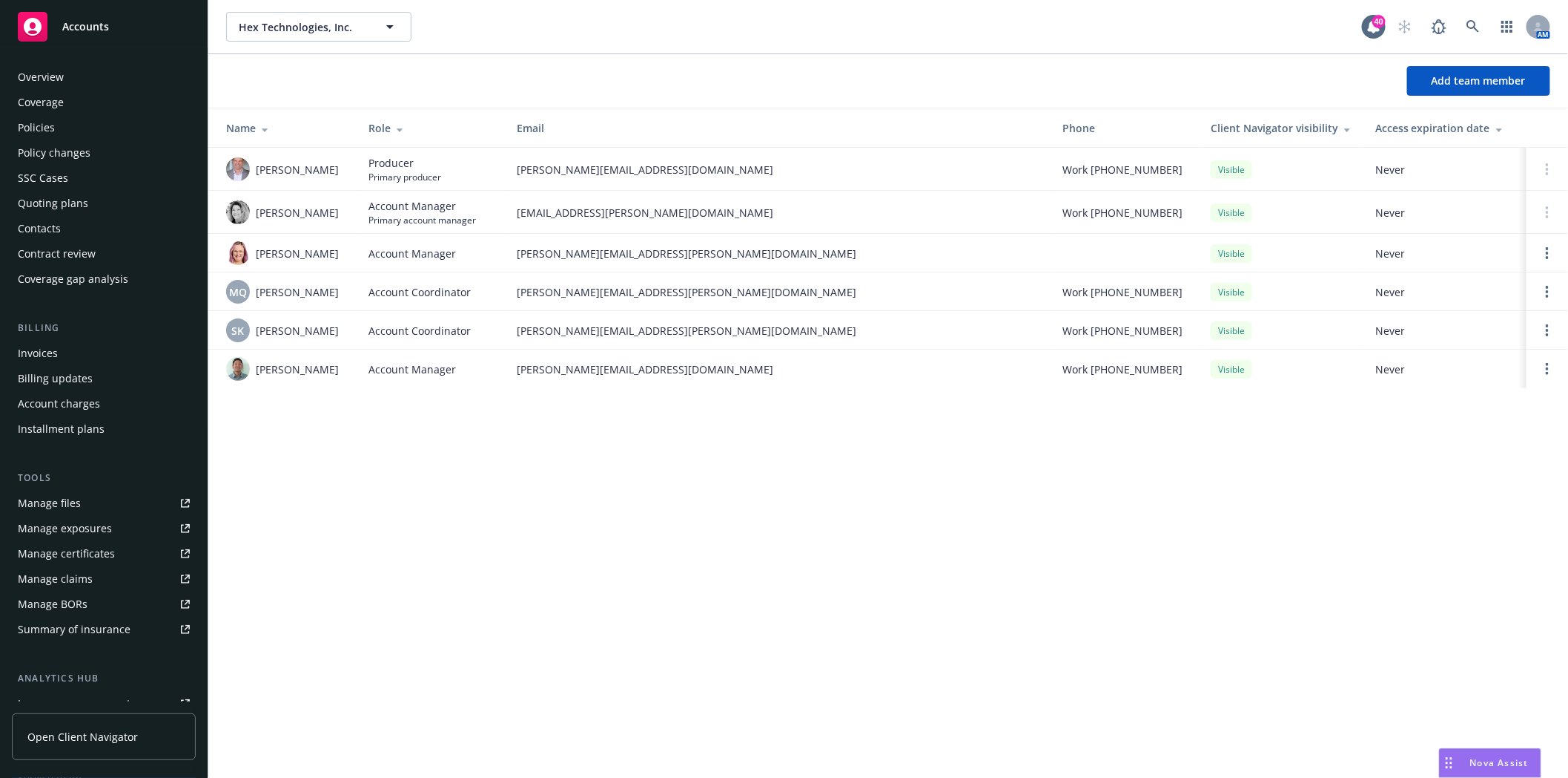
click at [40, 129] on div "Policies" at bounding box center [36, 127] width 37 height 24
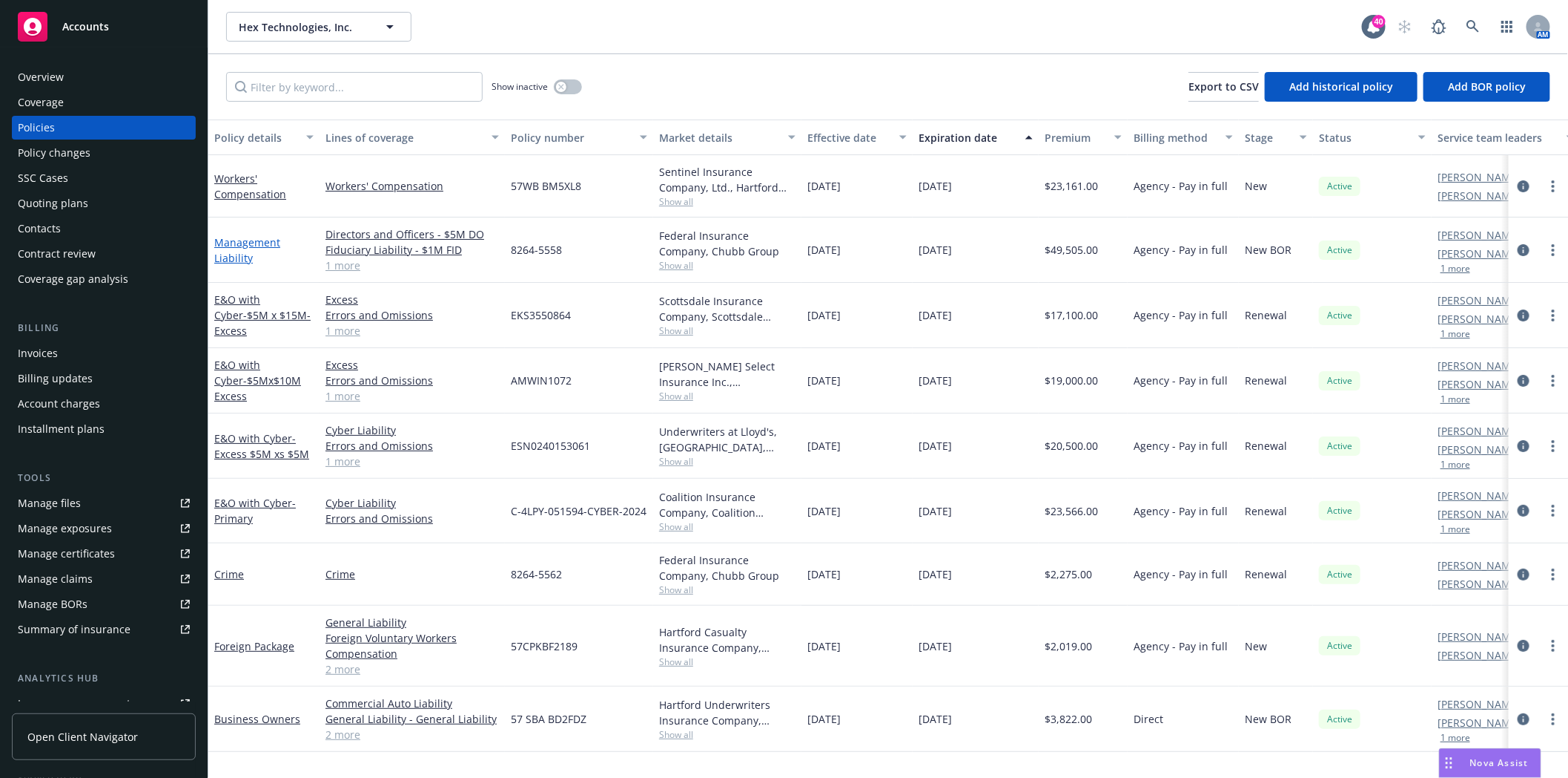
click at [242, 242] on link "Management Liability" at bounding box center [248, 250] width 66 height 30
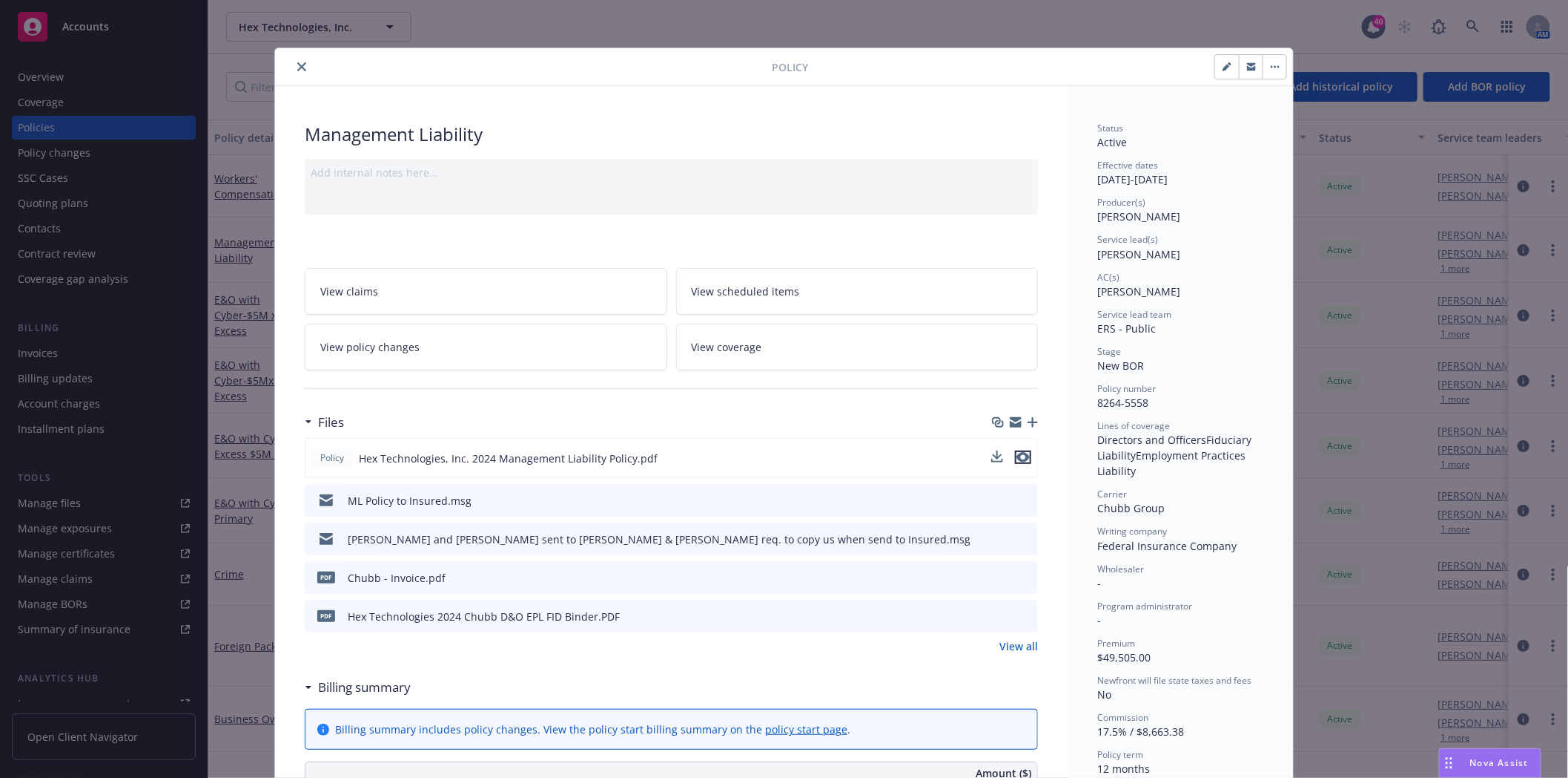
click at [1019, 454] on icon "preview file" at bounding box center [1022, 457] width 13 height 10
drag, startPoint x: 297, startPoint y: 60, endPoint x: 319, endPoint y: 55, distance: 22.6
click at [316, 56] on div "Policy" at bounding box center [784, 67] width 1018 height 38
click at [299, 68] on icon "close" at bounding box center [301, 67] width 9 height 9
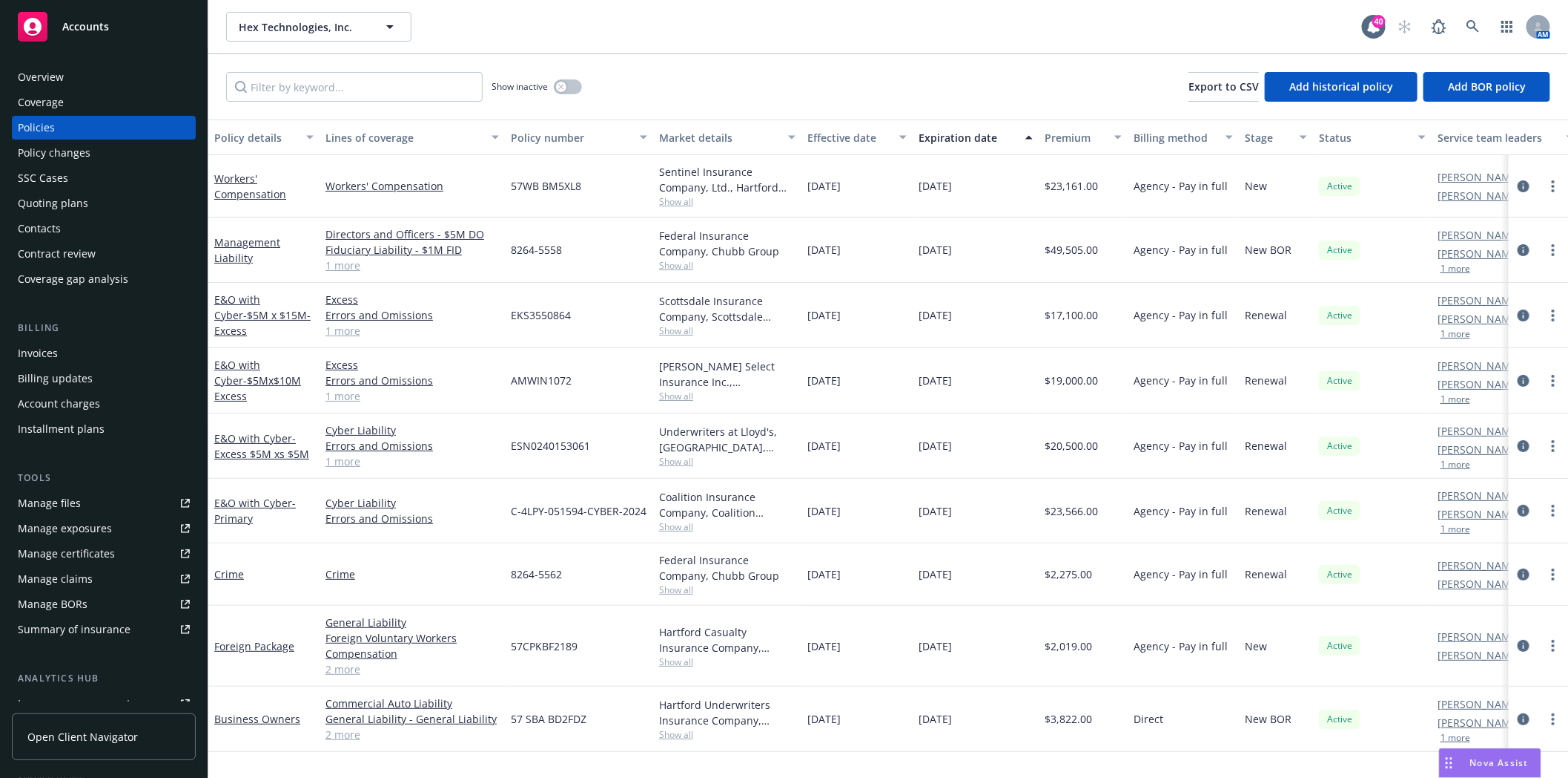
click at [343, 270] on link "1 more" at bounding box center [412, 266] width 173 height 16
click at [53, 206] on div "Quoting plans" at bounding box center [53, 203] width 71 height 24
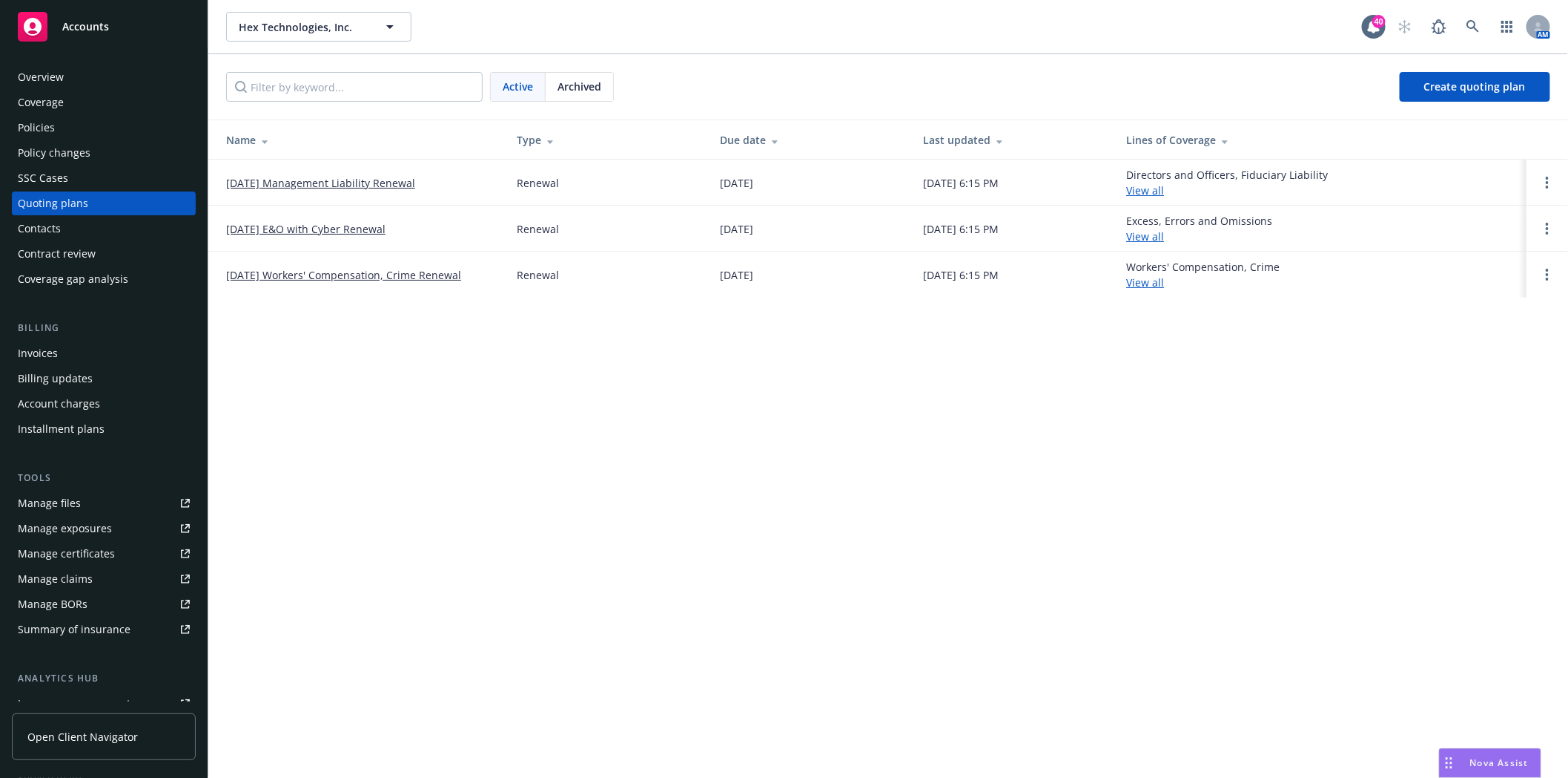
click at [312, 182] on link "[DATE] Management Liability Renewal" at bounding box center [320, 183] width 189 height 16
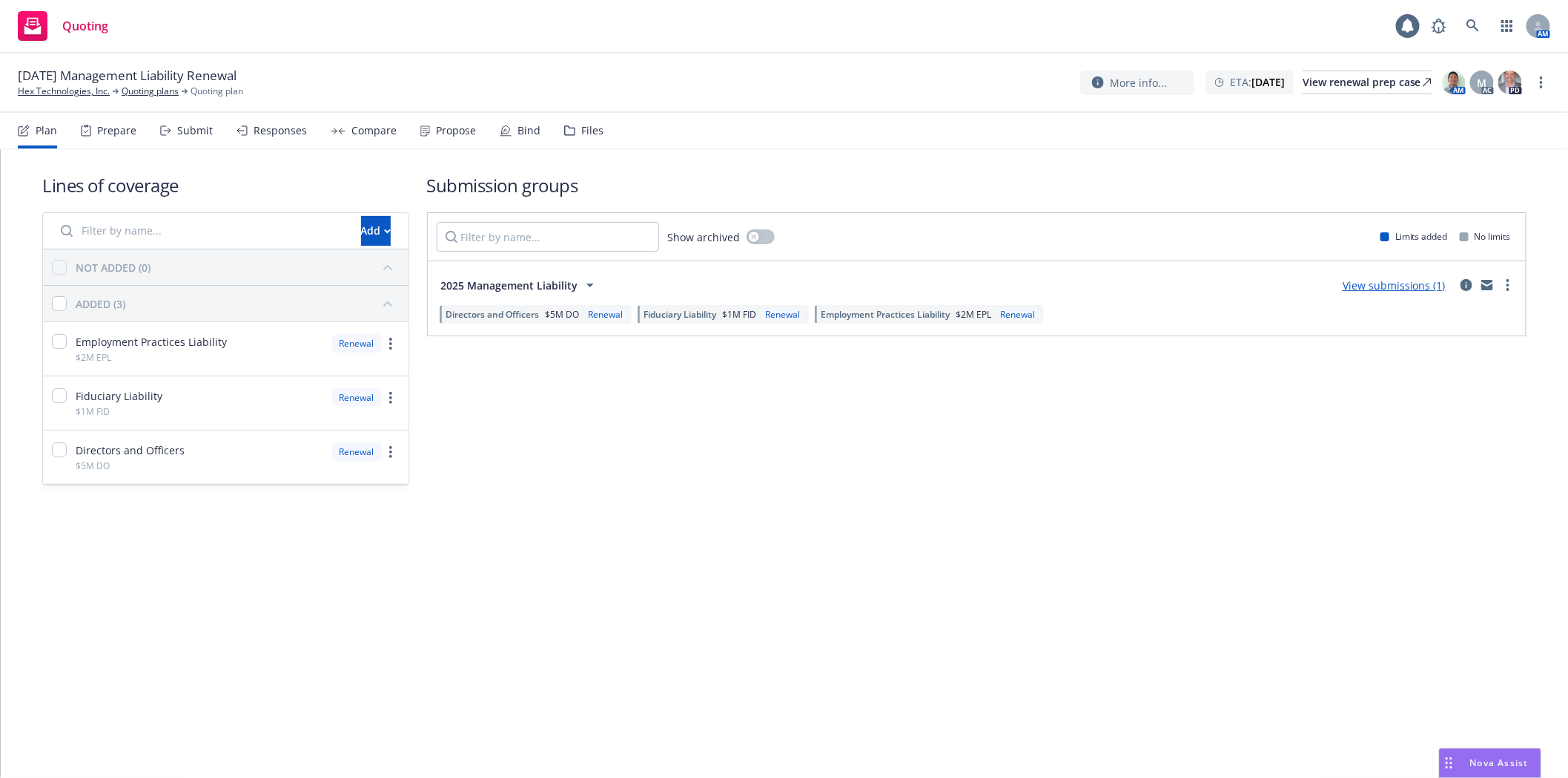
click at [591, 132] on div "Files" at bounding box center [593, 130] width 22 height 12
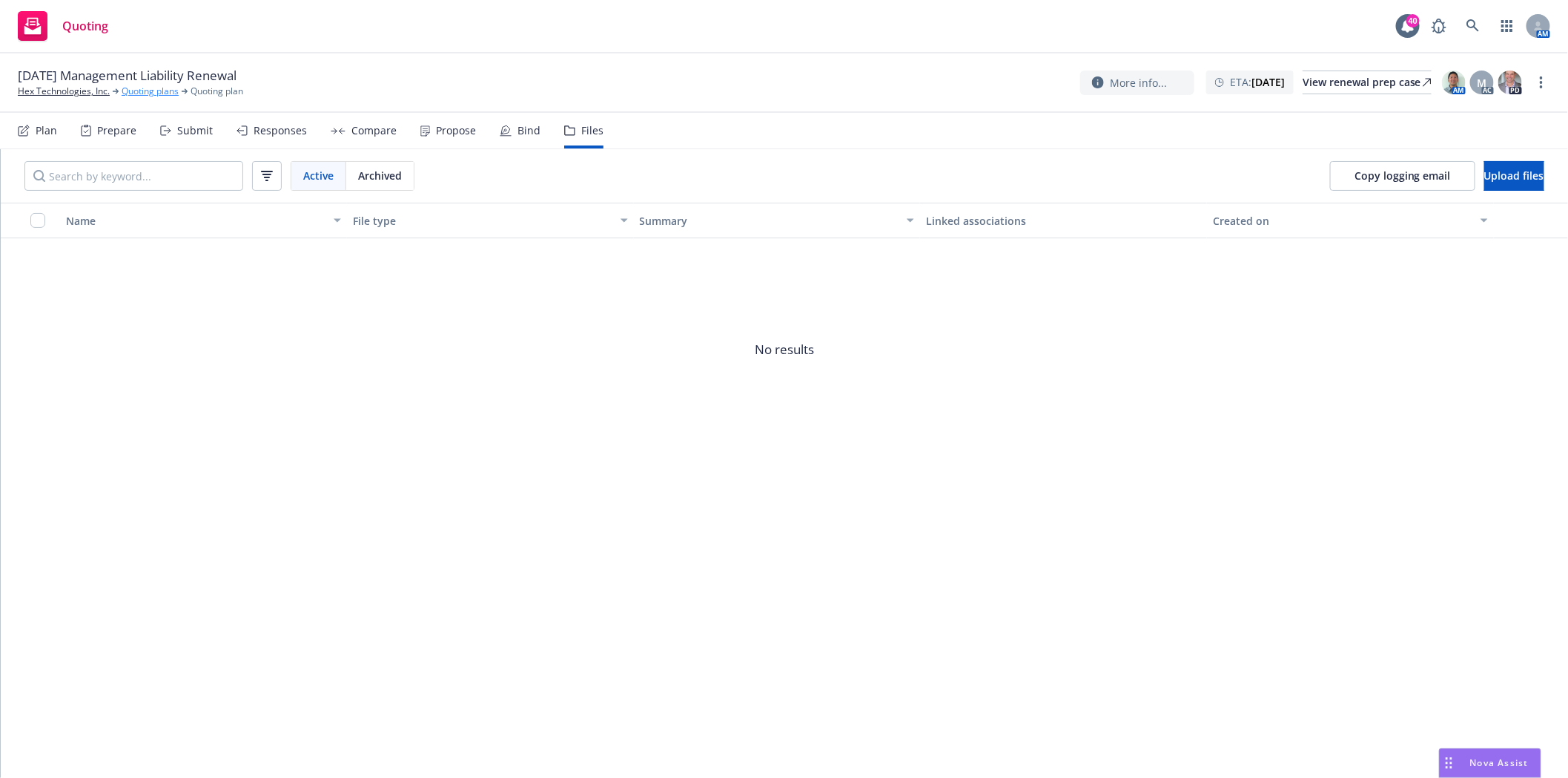
click at [159, 90] on link "Quoting plans" at bounding box center [149, 91] width 57 height 13
